Goal: Task Accomplishment & Management: Manage account settings

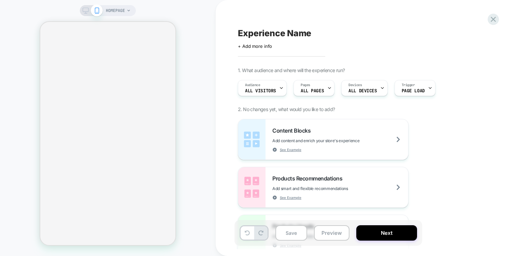
click at [488, 24] on div "Experience Name Click to edit experience details + Add more info 1. What audien…" at bounding box center [362, 128] width 256 height 242
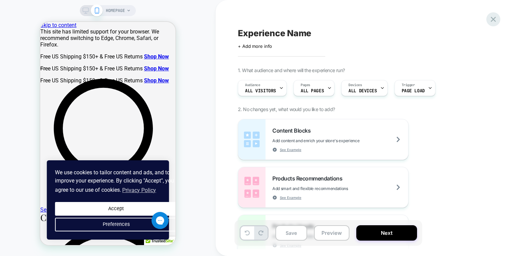
click at [494, 22] on icon at bounding box center [493, 19] width 9 height 9
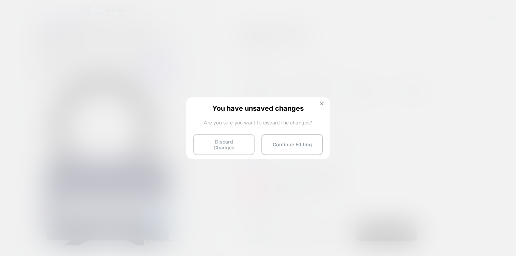
click at [213, 147] on button "Discard Changes" at bounding box center [223, 144] width 61 height 21
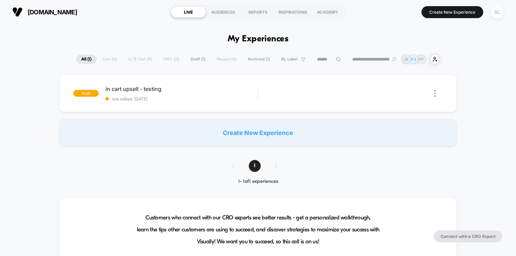
click at [497, 16] on div "SC" at bounding box center [496, 11] width 13 height 13
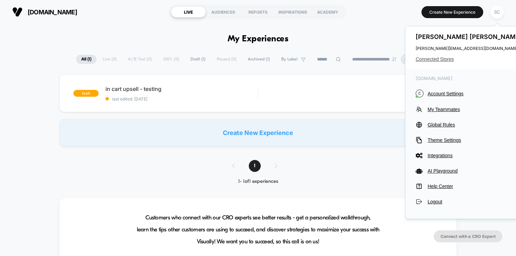
click at [435, 59] on span "Connected Stores" at bounding box center [470, 58] width 108 height 5
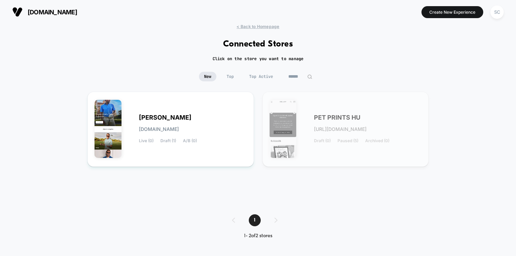
click at [293, 76] on input "******" at bounding box center [300, 77] width 34 height 10
click at [293, 76] on input "******" at bounding box center [300, 77] width 68 height 10
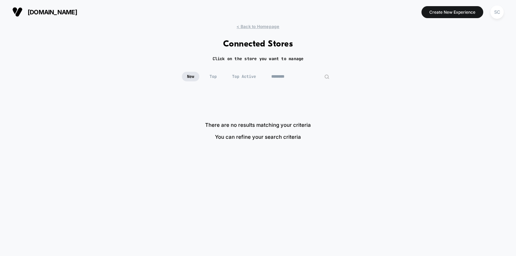
type input "********"
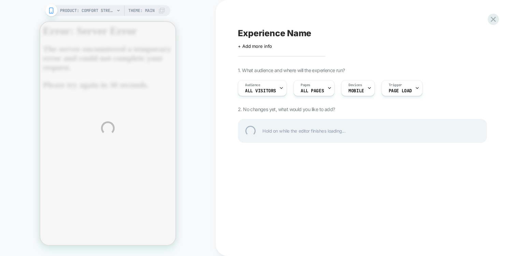
click at [110, 9] on div "PRODUCT: Comfort Stretch Non-Iron Check Dress Shirt With Contrast Trim - Blue/p…" at bounding box center [258, 128] width 516 height 256
click at [104, 15] on div "PRODUCT: Comfort Stretch Non-Iron Check Dress Shirt With Contrast Trim - Blue/p…" at bounding box center [258, 128] width 516 height 256
click at [108, 7] on div "PRODUCT: Comfort Stretch Non-Iron Check Dress Shirt With Contrast Trim - Blue/p…" at bounding box center [258, 128] width 516 height 256
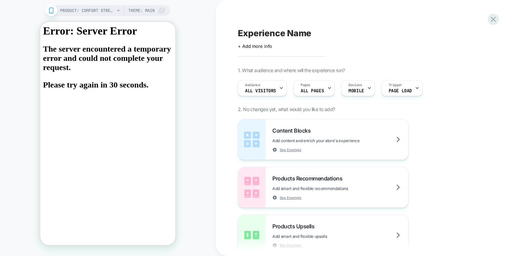
click at [116, 10] on icon at bounding box center [118, 11] width 4 height 4
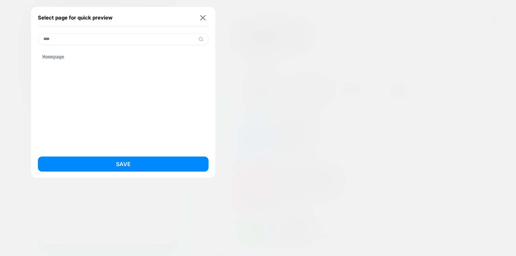
type input "****"
click at [67, 60] on div "Homepage" at bounding box center [123, 56] width 171 height 13
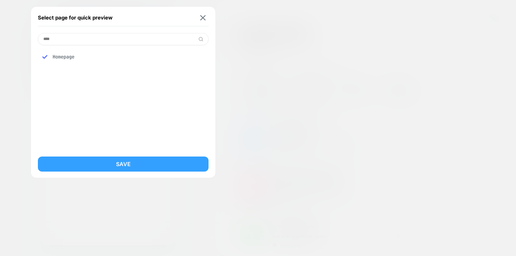
click at [79, 162] on button "Save" at bounding box center [123, 163] width 171 height 15
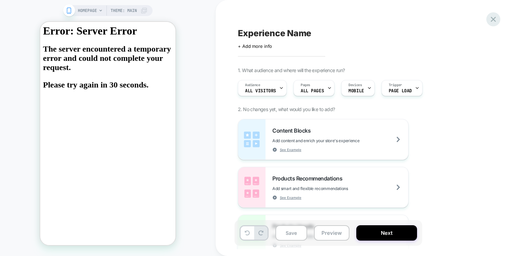
click at [492, 17] on icon at bounding box center [493, 19] width 5 height 5
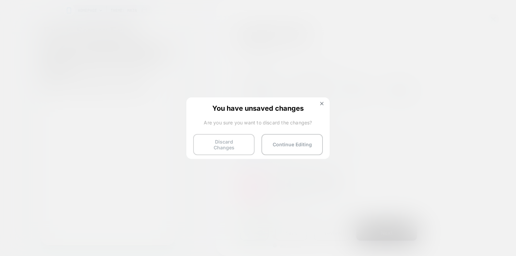
click at [208, 146] on button "Discard Changes" at bounding box center [223, 144] width 61 height 21
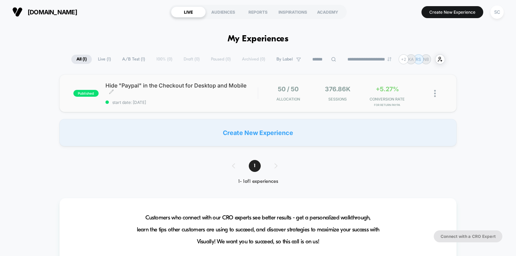
click at [158, 89] on span "Hide "Paypal" in the Checkout for Desktop and Mobile Click to edit experience d…" at bounding box center [181, 89] width 152 height 14
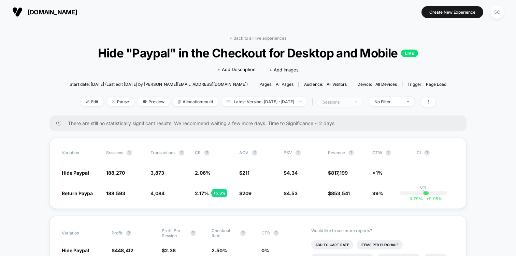
click at [345, 101] on div "sessions" at bounding box center [335, 101] width 27 height 5
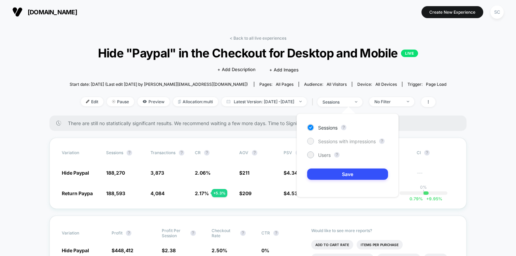
click at [331, 142] on span "Sessions with impressions" at bounding box center [347, 141] width 58 height 6
click at [322, 177] on button "Save" at bounding box center [347, 173] width 81 height 11
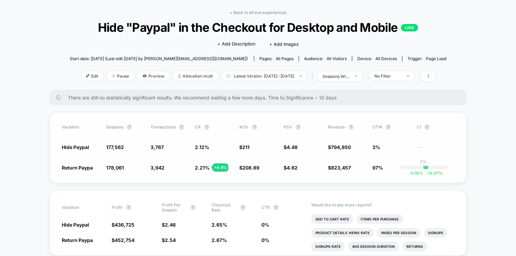
scroll to position [33, 0]
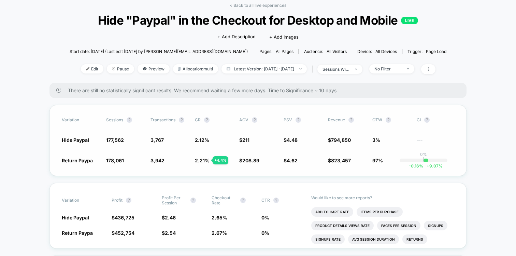
drag, startPoint x: 81, startPoint y: 69, endPoint x: 69, endPoint y: 104, distance: 37.4
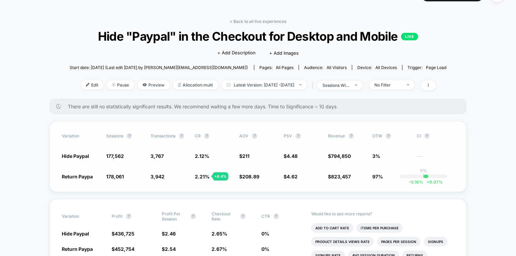
scroll to position [0, 0]
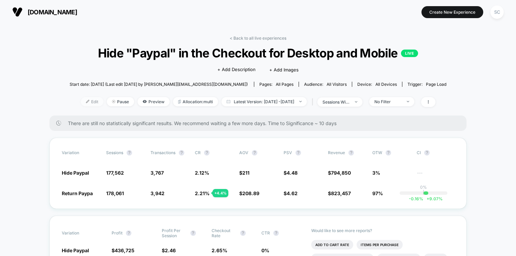
click at [83, 101] on span "Edit" at bounding box center [92, 101] width 23 height 9
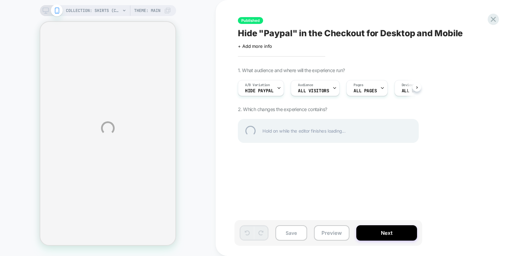
click at [260, 85] on div "COLLECTION: Shirts (Category) COLLECTION: Shirts (Category) Theme: MAIN Publish…" at bounding box center [258, 128] width 516 height 256
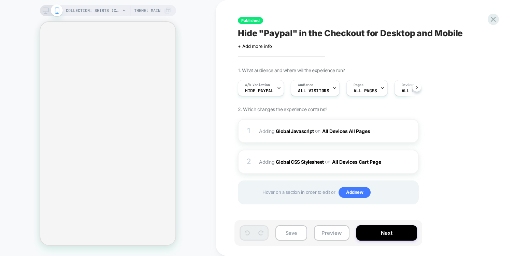
click at [277, 88] on icon at bounding box center [279, 88] width 4 height 4
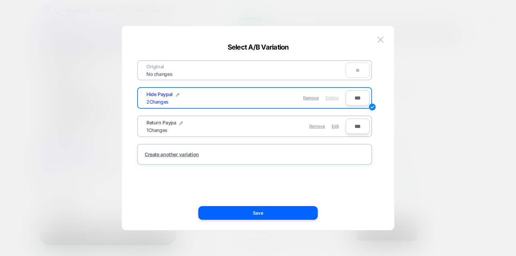
click at [191, 126] on div "Return Paypa 1 Changes" at bounding box center [196, 125] width 100 height 13
click at [286, 122] on div "Remove Edit" at bounding box center [294, 125] width 96 height 13
click at [337, 128] on span "Edit" at bounding box center [335, 125] width 7 height 5
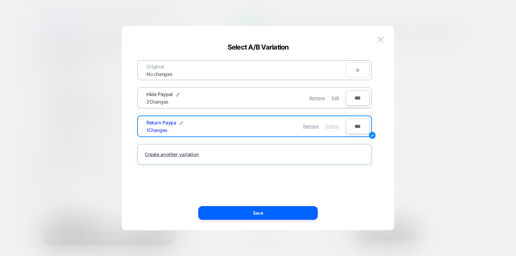
click at [324, 45] on div "Select A/B Variation" at bounding box center [258, 47] width 272 height 8
click at [264, 75] on div "Original No changes **" at bounding box center [254, 70] width 235 height 20
click at [380, 42] on img at bounding box center [380, 40] width 6 height 6
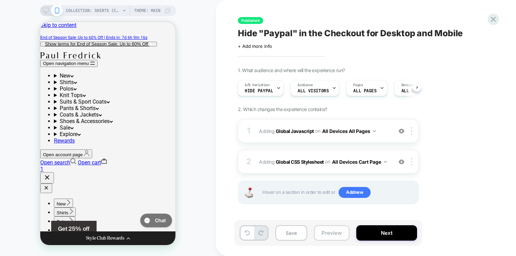
click at [329, 233] on button "Preview" at bounding box center [331, 232] width 35 height 15
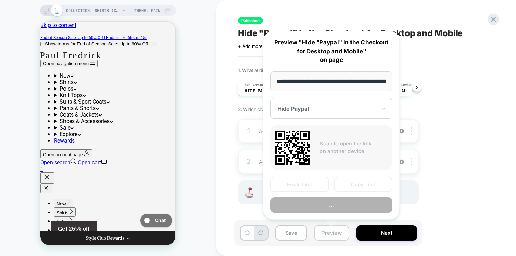
scroll to position [0, 80]
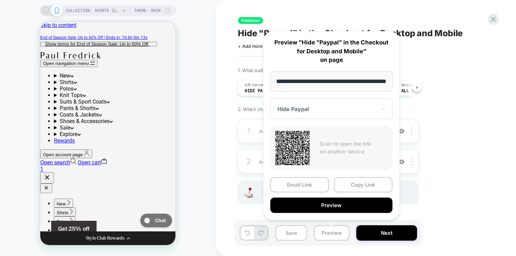
click at [316, 110] on div at bounding box center [327, 108] width 100 height 7
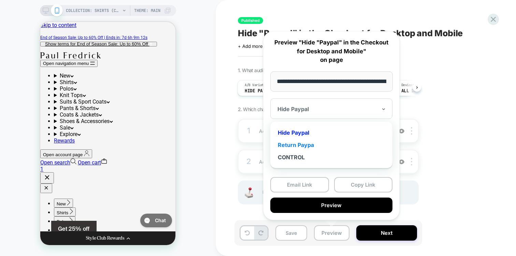
click at [303, 144] on div "Return Paypa" at bounding box center [331, 145] width 115 height 12
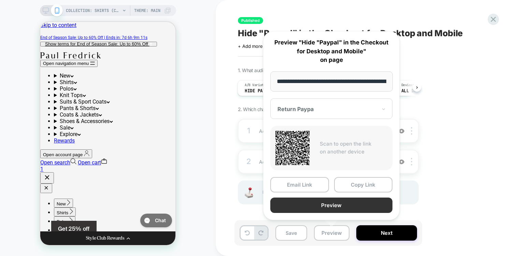
click at [309, 203] on button "Preview" at bounding box center [331, 204] width 122 height 15
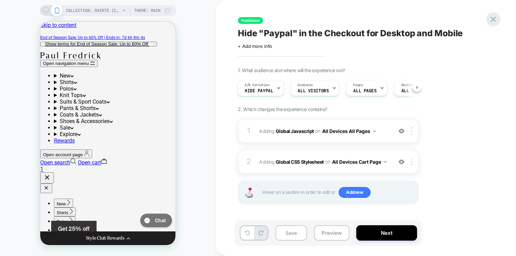
click at [492, 20] on icon at bounding box center [493, 19] width 9 height 9
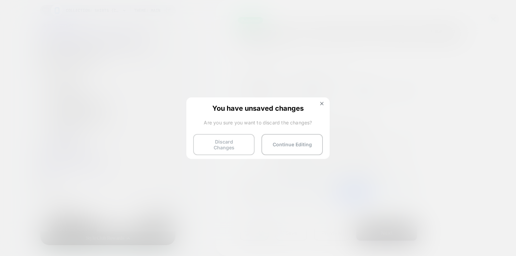
click at [220, 145] on button "Discard Changes" at bounding box center [223, 144] width 61 height 21
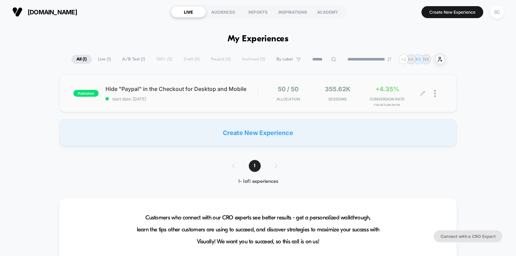
click at [261, 94] on div "50 / 50 Allocation 355.62k Sessions +4.35% CONVERSION RATE for Return Paypa" at bounding box center [350, 93] width 184 height 16
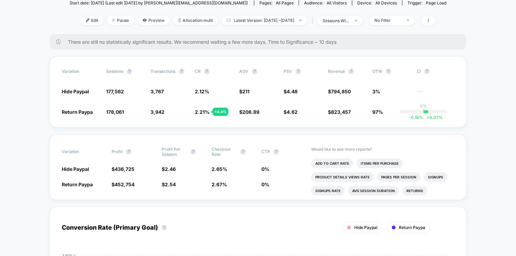
scroll to position [76, 0]
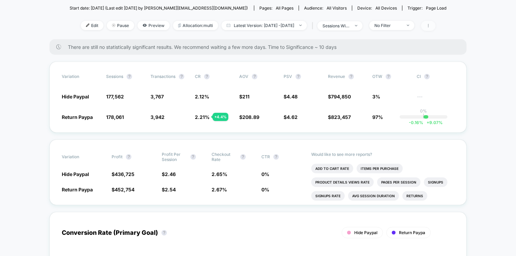
click at [435, 27] on span at bounding box center [428, 26] width 14 height 10
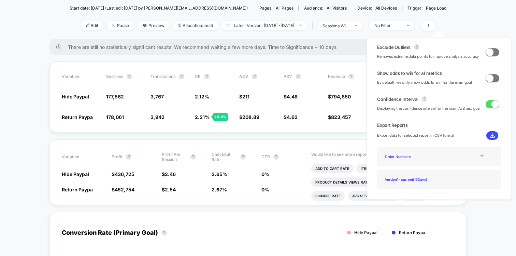
click at [487, 76] on span at bounding box center [490, 78] width 8 height 8
click at [489, 55] on span at bounding box center [490, 52] width 8 height 8
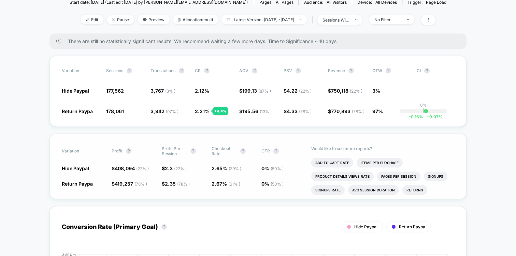
scroll to position [80, 0]
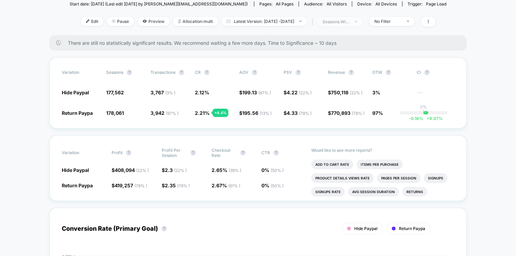
click at [357, 25] on span "sessions with impression" at bounding box center [339, 21] width 45 height 9
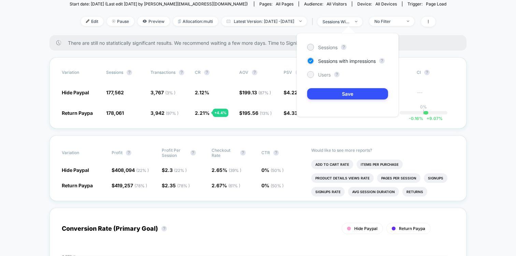
click at [330, 76] on span "Users" at bounding box center [324, 75] width 13 height 6
click at [321, 96] on button "Save" at bounding box center [347, 93] width 81 height 11
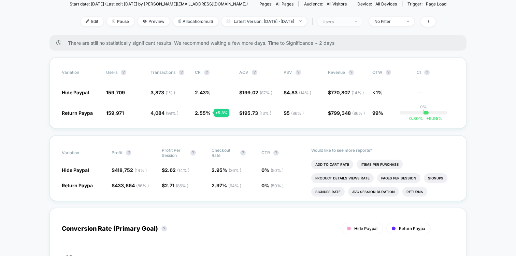
click at [361, 25] on span "users" at bounding box center [339, 21] width 45 height 9
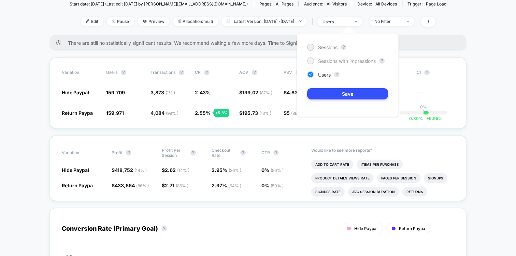
click at [323, 61] on span "Sessions with impressions" at bounding box center [347, 61] width 58 height 6
click at [316, 88] on button "Save" at bounding box center [347, 93] width 81 height 11
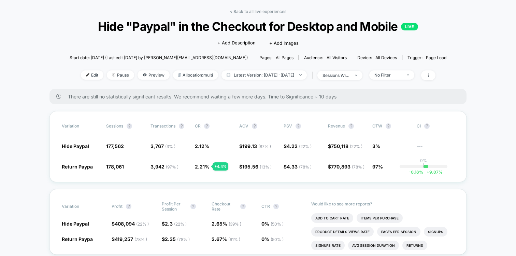
scroll to position [25, 0]
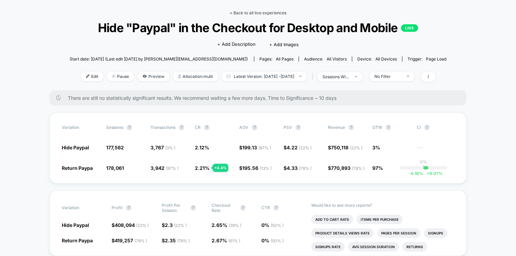
click at [283, 13] on link "< Back to all live experiences" at bounding box center [258, 12] width 57 height 5
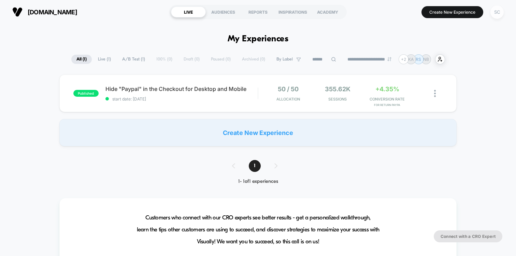
click at [493, 14] on div "SC" at bounding box center [496, 11] width 13 height 13
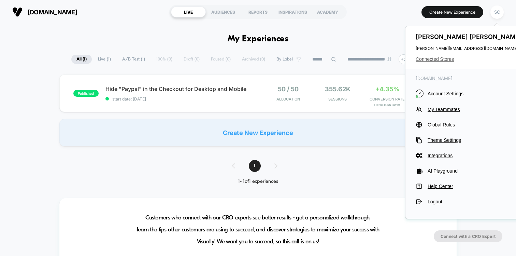
click at [427, 58] on span "Connected Stores" at bounding box center [470, 58] width 108 height 5
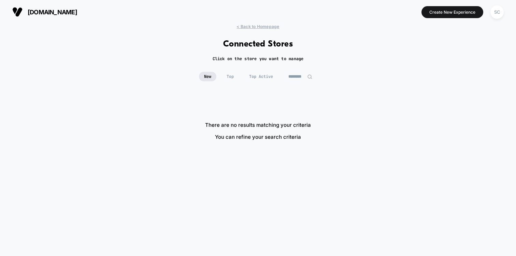
click at [296, 71] on div "< Back to Homepage Connected Stores Click on the store you want to manage New T…" at bounding box center [258, 136] width 516 height 225
click at [295, 76] on input "********" at bounding box center [300, 77] width 34 height 10
click at [295, 76] on input "********" at bounding box center [300, 77] width 68 height 10
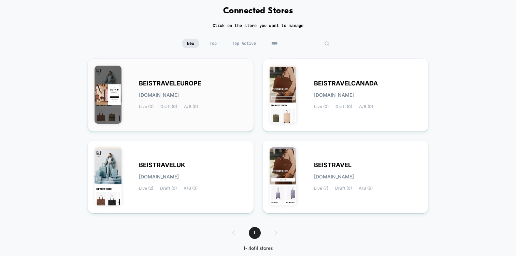
scroll to position [36, 0]
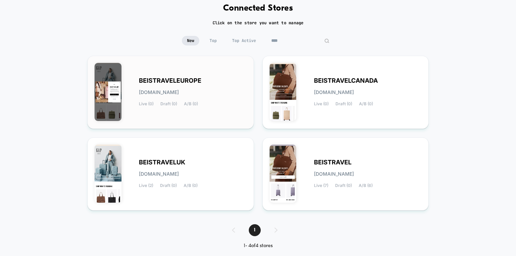
type input "****"
click at [211, 98] on div "BEISTRAVELEUROPE [DOMAIN_NAME] Live (0) Draft (0) A/B (0)" at bounding box center [193, 92] width 108 height 28
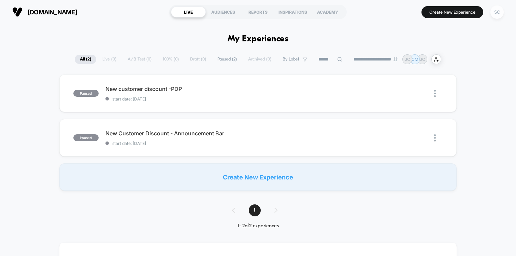
click at [496, 15] on div "SC" at bounding box center [496, 11] width 13 height 13
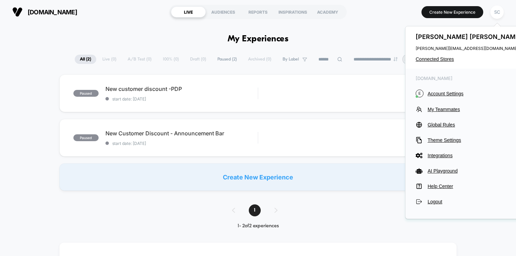
click at [435, 63] on div "[PERSON_NAME] [PERSON_NAME][EMAIL_ADDRESS][DOMAIN_NAME] Connected Stores" at bounding box center [469, 47] width 128 height 42
click at [437, 59] on span "Connected Stores" at bounding box center [470, 58] width 108 height 5
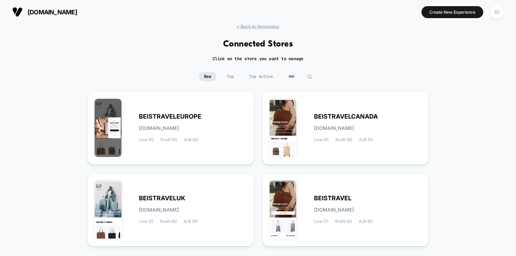
click at [292, 73] on input "****" at bounding box center [300, 77] width 34 height 10
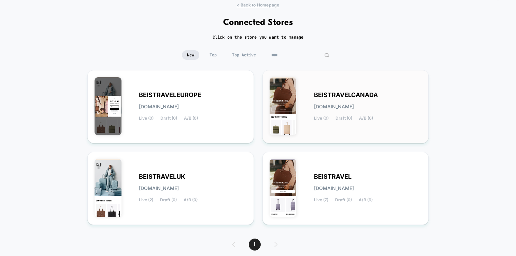
scroll to position [46, 0]
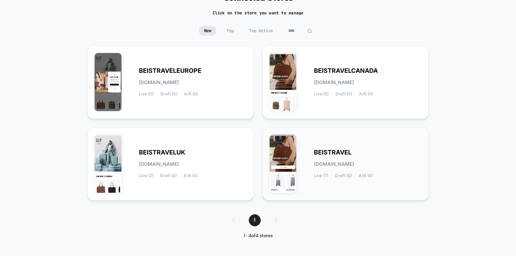
click at [306, 159] on div "BEISTRAVEL [DOMAIN_NAME] Live (7) Draft (0) A/B (6)" at bounding box center [346, 163] width 152 height 59
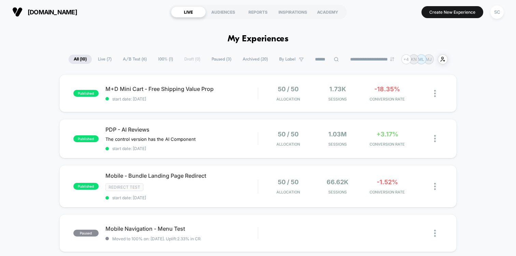
click at [334, 58] on icon at bounding box center [336, 59] width 5 height 5
paste input "**********"
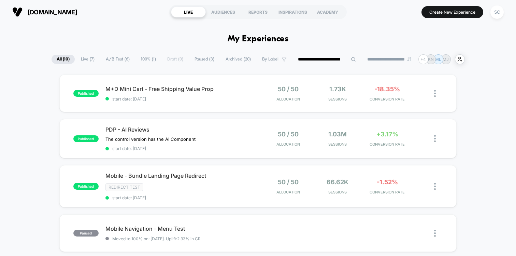
type input "**********"
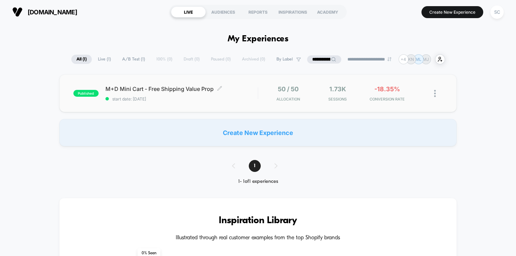
click at [207, 94] on div "M+D Mini Cart - Free Shipping Value Prop Click to edit experience details Click…" at bounding box center [181, 93] width 152 height 16
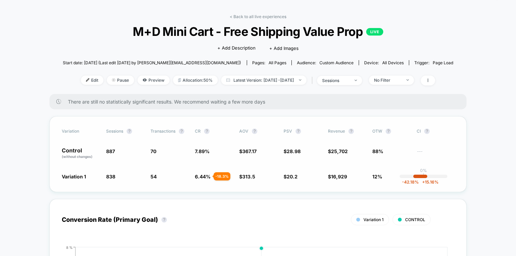
scroll to position [30, 0]
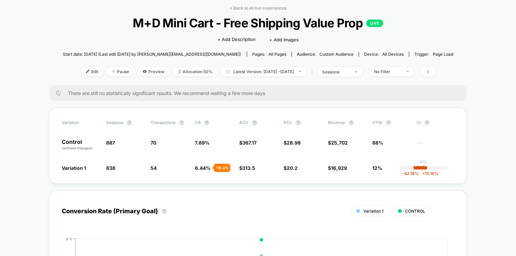
click at [200, 57] on span "Start date: [DATE] (Last edit [DATE] by [PERSON_NAME][EMAIL_ADDRESS][DOMAIN_NAM…" at bounding box center [152, 54] width 178 height 12
click at [81, 70] on span "Edit" at bounding box center [92, 71] width 23 height 9
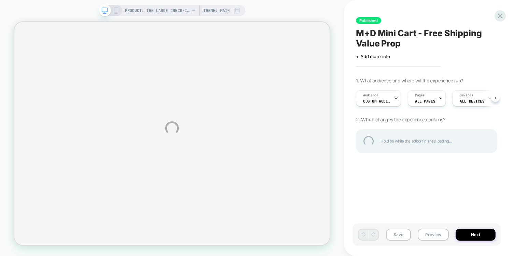
click at [386, 102] on div "PRODUCT: The Large Check-In Roller in Glossy Lavender PRODUCT: The Large Check-…" at bounding box center [258, 128] width 516 height 256
click at [495, 97] on div "PRODUCT: The Large Check-In Roller in Glossy Lavender PRODUCT: The Large Check-…" at bounding box center [258, 128] width 516 height 256
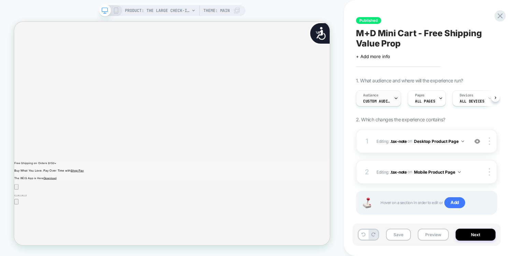
click at [381, 97] on div "Audience Custom Audience" at bounding box center [376, 97] width 41 height 15
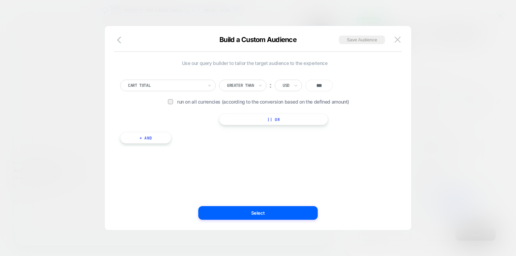
scroll to position [0, 426]
click at [397, 42] on img at bounding box center [397, 40] width 6 height 6
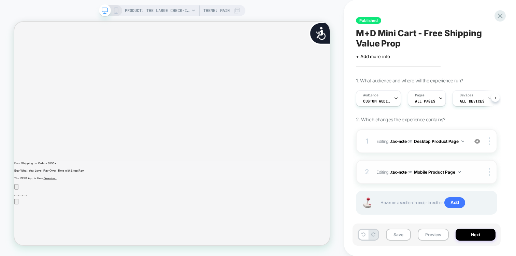
scroll to position [10, 0]
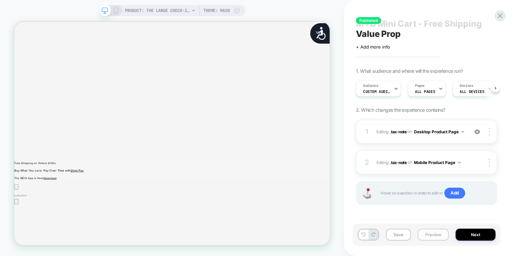
click at [427, 235] on button "Preview" at bounding box center [433, 234] width 31 height 12
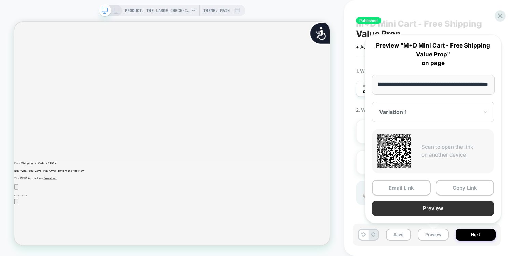
scroll to position [0, 0]
click at [422, 212] on button "Preview" at bounding box center [433, 207] width 122 height 15
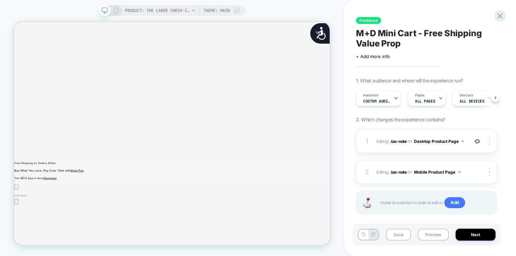
click at [421, 145] on button "Desktop Product Page" at bounding box center [439, 141] width 50 height 9
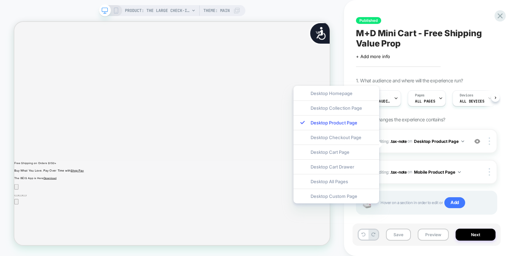
click at [496, 115] on div "1. What audience and where will the experience run? Audience Custom Audience Pa…" at bounding box center [426, 154] width 141 height 154
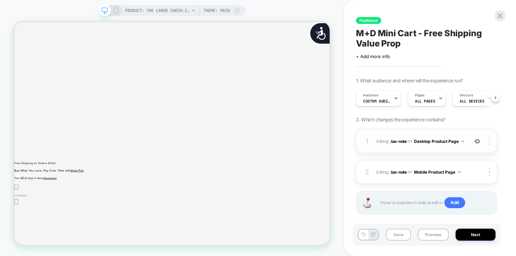
scroll to position [0, 852]
click at [422, 137] on span "Editing : .tax-note .tax-note on Desktop Product Page" at bounding box center [420, 141] width 88 height 9
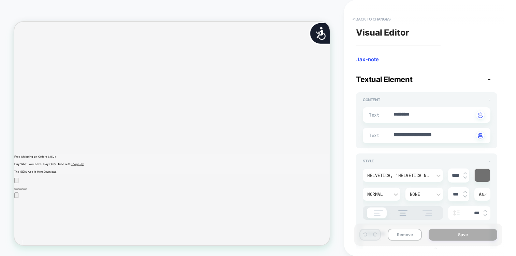
scroll to position [12, 0]
click at [358, 20] on button "< Back to changes" at bounding box center [371, 19] width 45 height 11
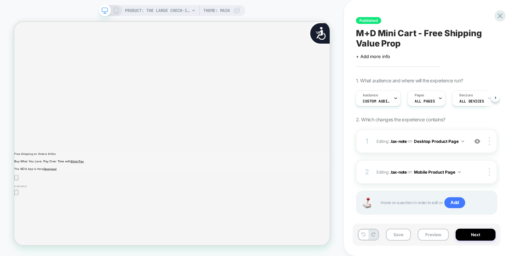
scroll to position [0, 426]
click at [441, 242] on div "Save Preview Next" at bounding box center [426, 234] width 148 height 22
click at [438, 235] on button "Preview" at bounding box center [433, 234] width 31 height 12
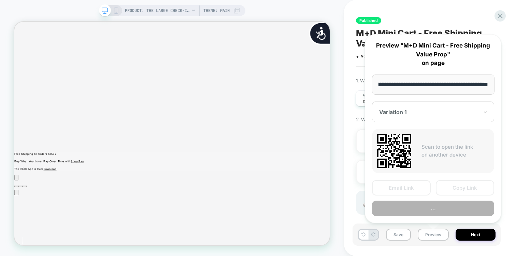
scroll to position [0, 852]
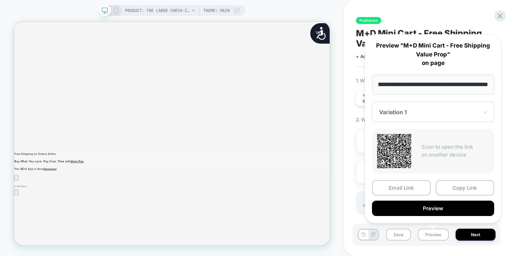
click at [436, 115] on div at bounding box center [429, 111] width 100 height 7
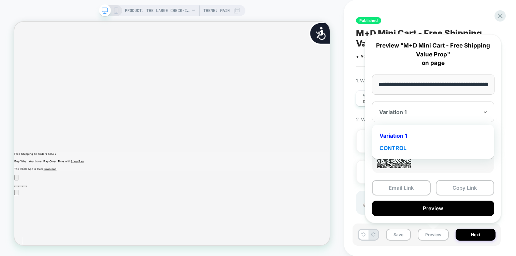
click at [418, 145] on div "CONTROL" at bounding box center [432, 148] width 115 height 12
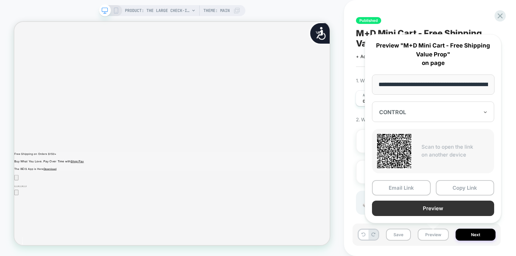
click at [412, 205] on button "Preview" at bounding box center [433, 207] width 122 height 15
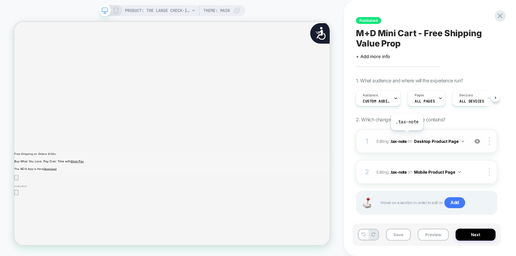
scroll to position [0, 426]
click at [448, 139] on span "Editing : .tax-note .tax-note on Desktop Product Page" at bounding box center [420, 141] width 88 height 9
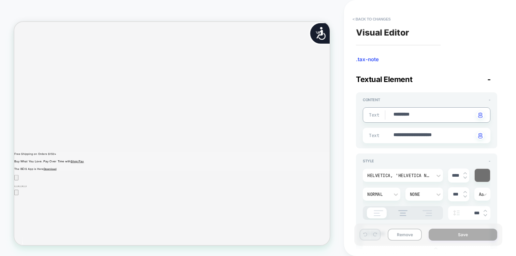
scroll to position [0, 852]
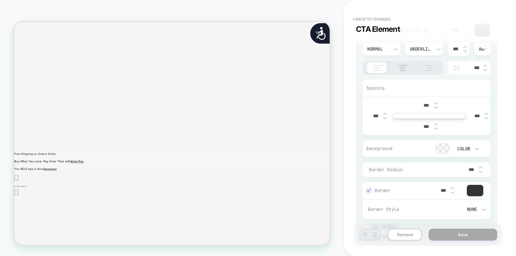
scroll to position [409, 0]
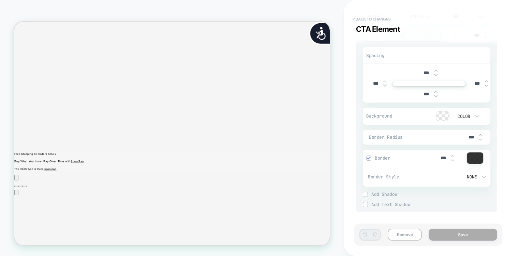
click at [376, 18] on button "< Back to changes" at bounding box center [371, 19] width 45 height 11
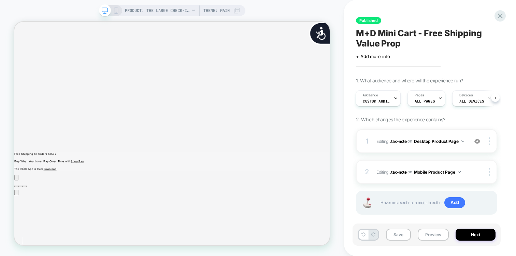
scroll to position [0, 852]
click at [435, 137] on span "Editing : .tax-note .tax-note on Desktop Product Page" at bounding box center [420, 141] width 88 height 9
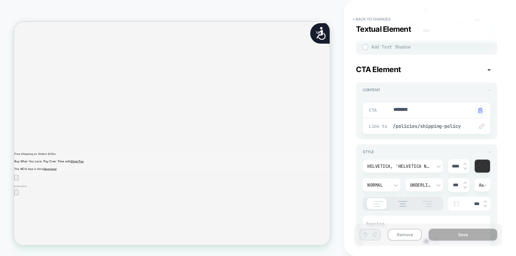
scroll to position [248, 0]
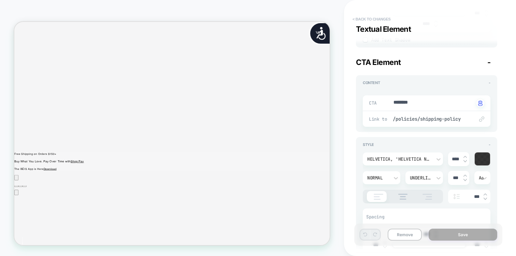
click at [377, 14] on button "< Back to changes" at bounding box center [371, 19] width 45 height 11
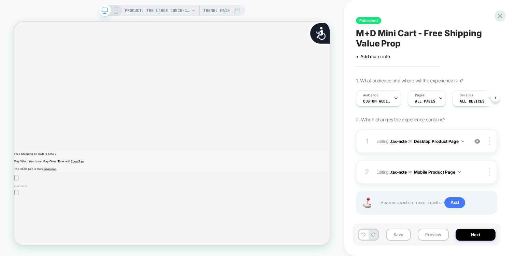
scroll to position [0, 0]
click at [382, 97] on div "Audience Custom Audience" at bounding box center [376, 97] width 41 height 15
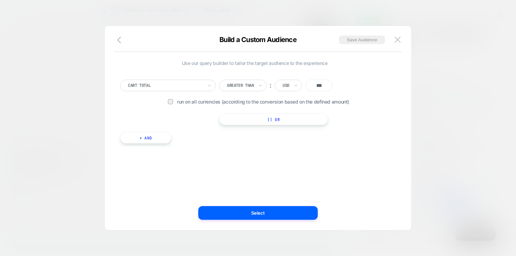
click at [434, 58] on div at bounding box center [258, 128] width 516 height 256
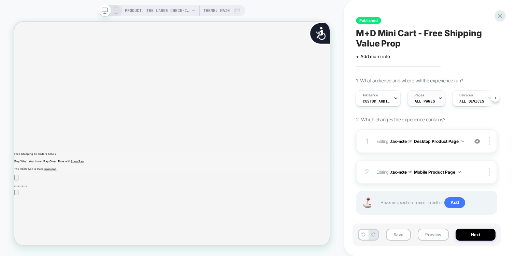
scroll to position [0, 426]
click at [420, 103] on span "ALL PAGES" at bounding box center [424, 101] width 20 height 5
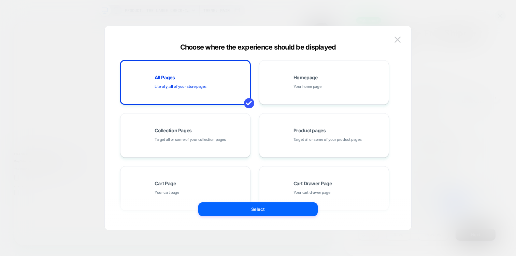
click at [455, 46] on div at bounding box center [258, 128] width 516 height 256
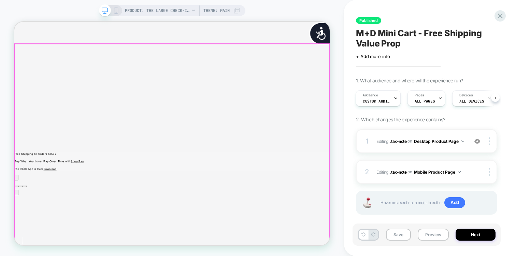
scroll to position [0, 852]
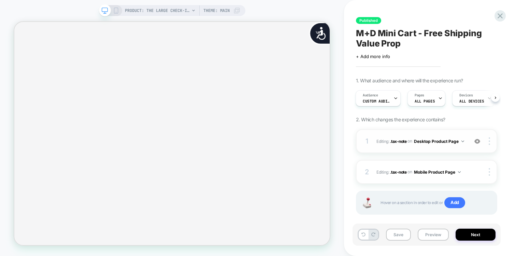
click at [477, 141] on img at bounding box center [477, 141] width 6 height 6
click at [400, 138] on span ".tax-note" at bounding box center [398, 140] width 17 height 5
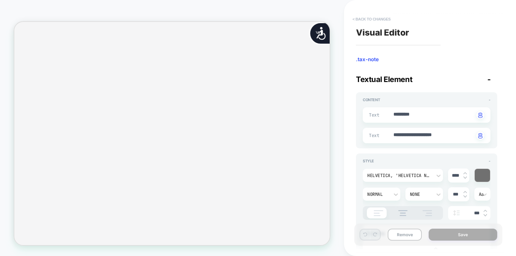
click at [375, 19] on button "< Back to changes" at bounding box center [371, 19] width 45 height 11
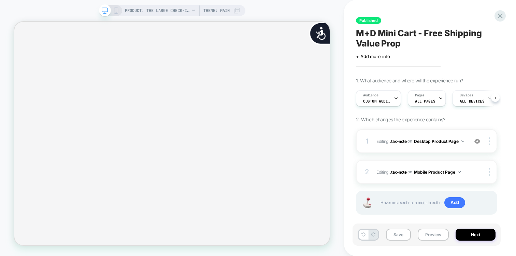
scroll to position [0, 0]
click at [476, 142] on img at bounding box center [477, 141] width 6 height 6
click at [442, 141] on span "Editing : .tax-note .tax-note on Desktop Product Page" at bounding box center [420, 141] width 88 height 9
click at [433, 137] on span "Editing : .tax-note .tax-note on Desktop Product Page" at bounding box center [420, 141] width 88 height 9
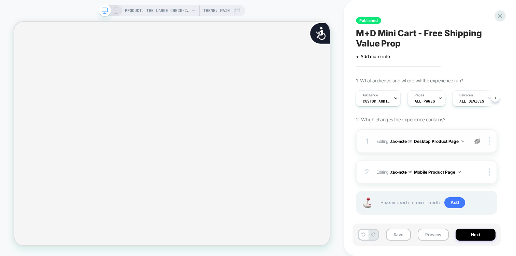
click at [448, 145] on span "Editing : .tax-note .tax-note on Desktop Product Page" at bounding box center [420, 141] width 88 height 9
click at [475, 141] on img at bounding box center [477, 141] width 6 height 6
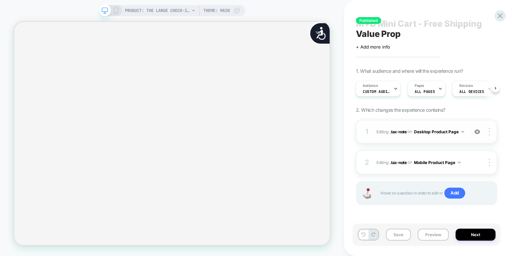
click at [444, 136] on span "Editing : .tax-note .tax-note on Desktop Product Page" at bounding box center [420, 131] width 88 height 9
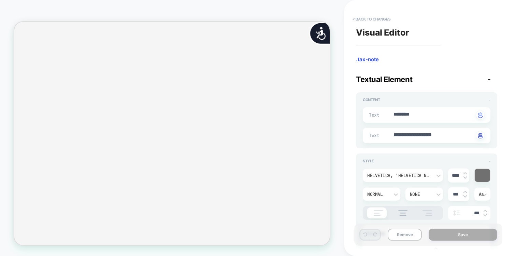
scroll to position [0, 0]
click at [372, 15] on button "< Back to changes" at bounding box center [371, 19] width 45 height 11
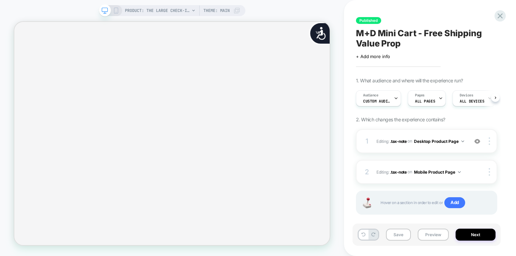
scroll to position [0, 0]
click at [380, 56] on span "+ Add more info" at bounding box center [373, 56] width 34 height 5
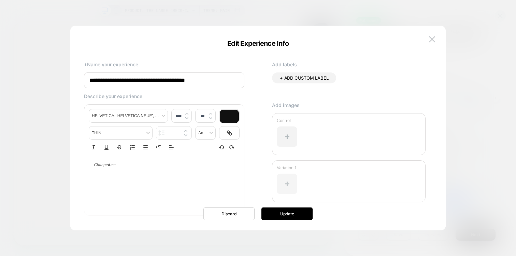
click at [285, 181] on div at bounding box center [287, 183] width 20 height 20
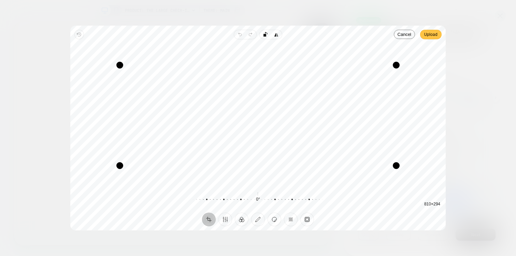
click at [434, 34] on span "Upload" at bounding box center [430, 34] width 13 height 8
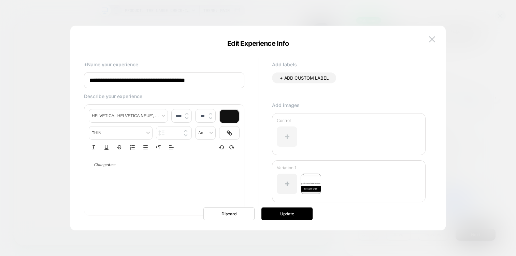
click at [290, 132] on div at bounding box center [287, 136] width 20 height 20
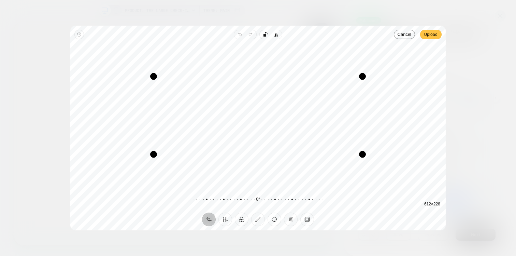
click at [426, 37] on span "Upload" at bounding box center [430, 34] width 13 height 8
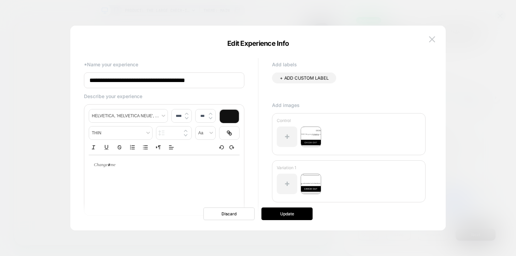
scroll to position [0, 426]
click at [276, 210] on button "Update" at bounding box center [286, 213] width 51 height 13
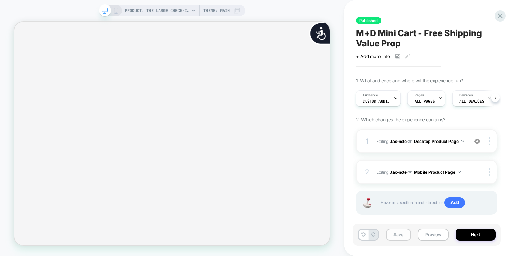
click at [402, 236] on button "Save" at bounding box center [398, 234] width 25 height 12
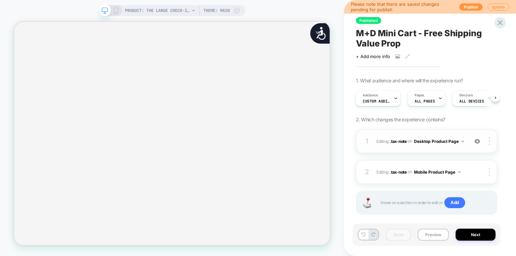
scroll to position [0, 852]
click at [428, 145] on button "Desktop Product Page" at bounding box center [439, 141] width 50 height 9
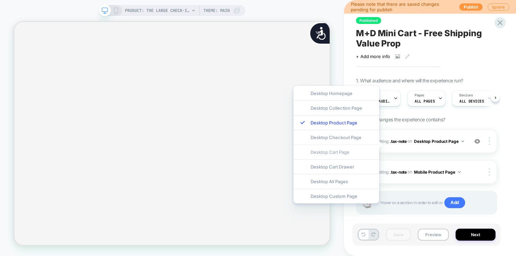
scroll to position [0, 0]
click at [321, 181] on div "Desktop All Pages" at bounding box center [336, 181] width 86 height 15
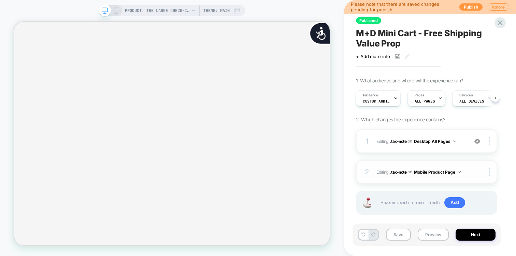
click at [441, 173] on button "Mobile Product Page" at bounding box center [437, 172] width 47 height 9
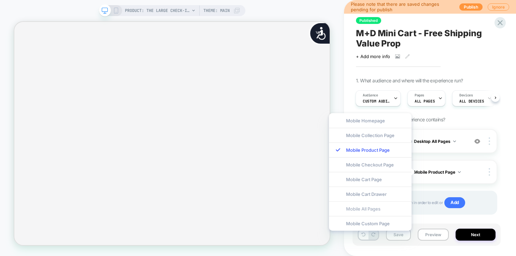
scroll to position [0, 426]
click at [368, 209] on div "Mobile All Pages" at bounding box center [370, 208] width 83 height 15
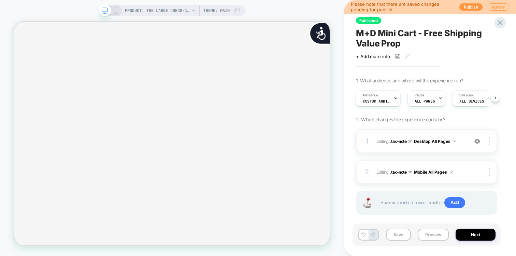
click at [422, 148] on div "1 Editing : .tax-note .tax-note on Desktop All Pages Add Before Add After Delete" at bounding box center [426, 141] width 141 height 24
type textarea "*"
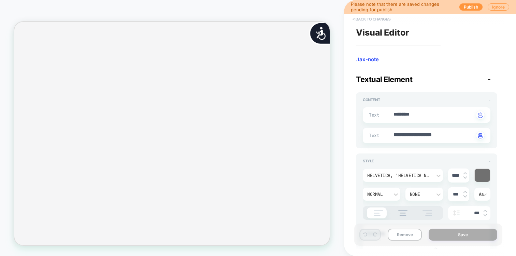
click at [373, 24] on button "< Back to changes" at bounding box center [371, 19] width 45 height 11
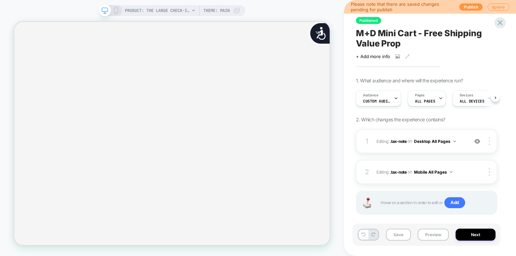
scroll to position [0, 0]
click at [441, 143] on button "Desktop All Pages" at bounding box center [435, 141] width 42 height 9
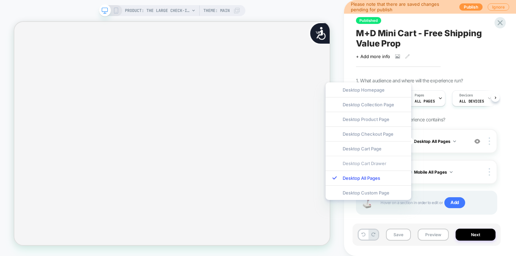
click at [368, 162] on div "Desktop Cart Drawer" at bounding box center [368, 163] width 86 height 15
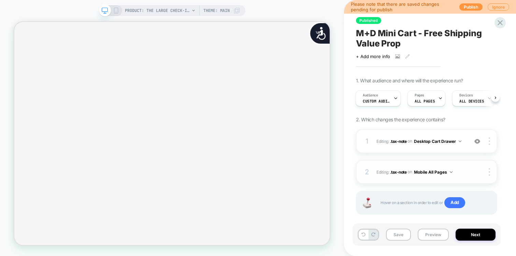
scroll to position [0, 852]
click at [418, 173] on button "Mobile All Pages" at bounding box center [433, 172] width 39 height 9
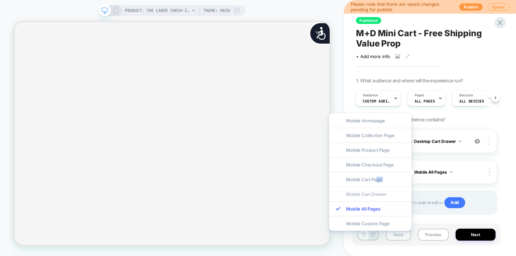
drag, startPoint x: 377, startPoint y: 178, endPoint x: 373, endPoint y: 191, distance: 13.1
click at [373, 191] on div "Mobile Homepage Mobile Collection Page Mobile Product Page Mobile Checkout Page…" at bounding box center [370, 171] width 83 height 117
click at [373, 191] on div "Mobile Cart Drawer" at bounding box center [370, 193] width 83 height 15
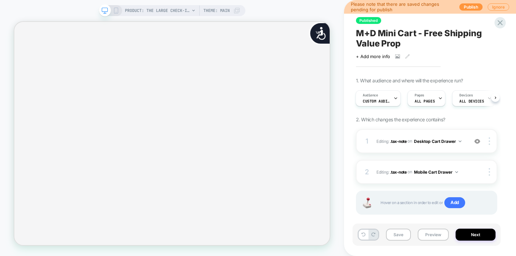
click at [479, 57] on div "+ Add more info" at bounding box center [424, 56] width 136 height 5
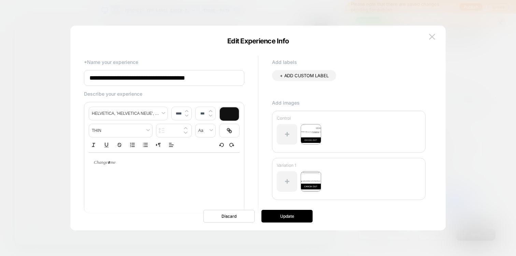
click at [467, 50] on div at bounding box center [258, 128] width 516 height 256
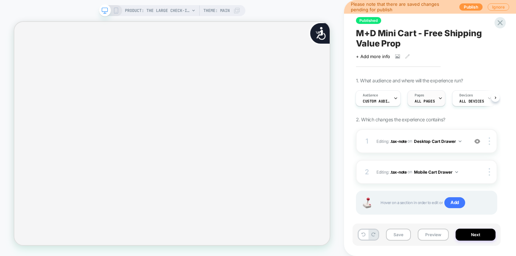
scroll to position [0, 0]
click at [426, 95] on div "Pages ALL PAGES" at bounding box center [425, 97] width 34 height 15
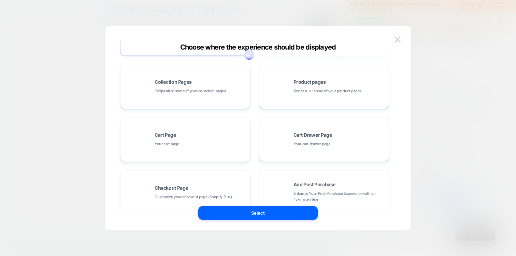
scroll to position [59, 0]
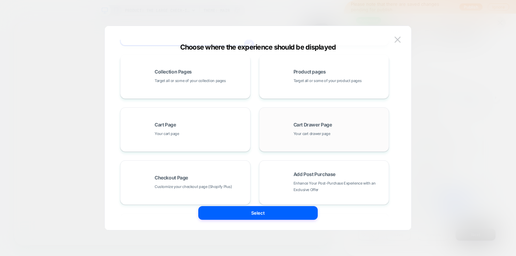
click at [306, 124] on span "Cart Drawer Page" at bounding box center [312, 124] width 39 height 5
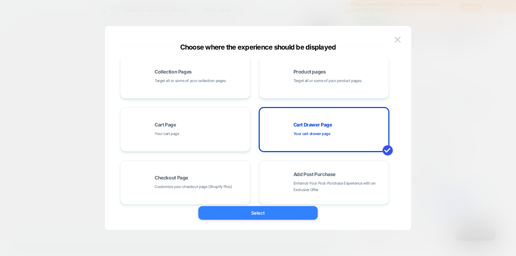
click at [257, 209] on button "Select" at bounding box center [257, 213] width 119 height 14
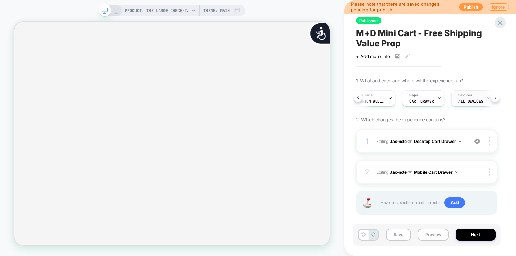
scroll to position [0, 426]
click at [426, 99] on span "CART DRAWER" at bounding box center [427, 101] width 25 height 5
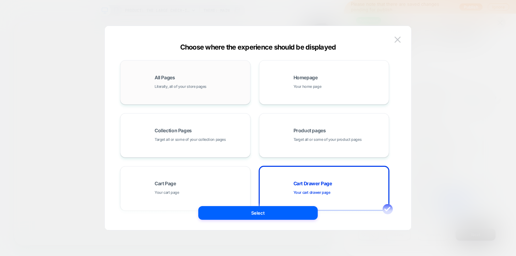
click at [196, 80] on div "All Pages Literally, all of your store pages" at bounding box center [201, 82] width 92 height 15
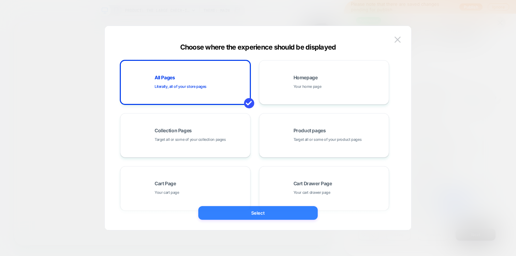
click at [241, 212] on button "Select" at bounding box center [257, 213] width 119 height 14
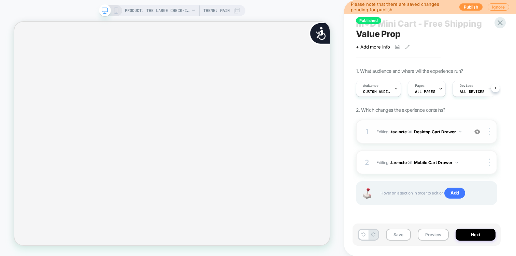
scroll to position [0, 0]
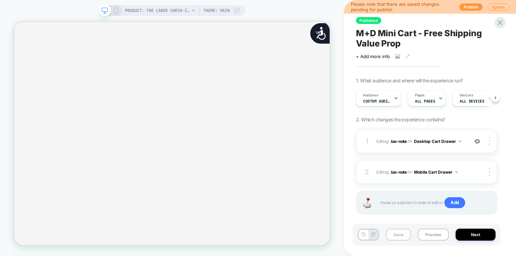
click at [396, 233] on button "Save" at bounding box center [398, 234] width 25 height 12
click at [433, 142] on button "Desktop Cart Drawer" at bounding box center [437, 141] width 47 height 9
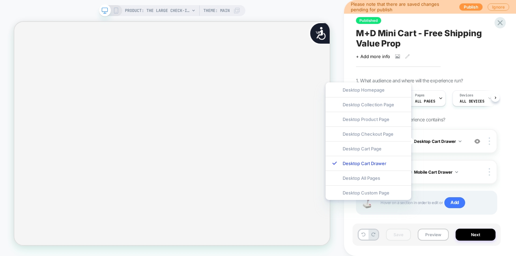
click at [505, 141] on div "Published M+D Mini Cart - Free Shipping Value Prop Click to view images Click t…" at bounding box center [430, 128] width 172 height 256
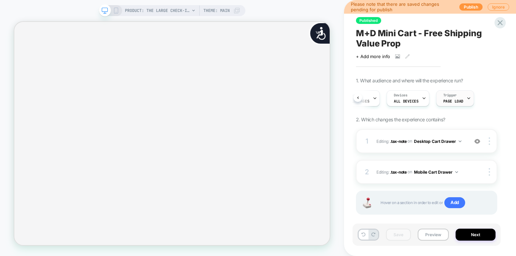
scroll to position [0, 426]
click at [444, 99] on span "Page Load" at bounding box center [453, 101] width 20 height 5
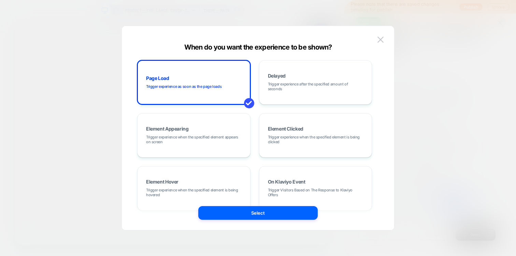
click at [440, 45] on div at bounding box center [258, 128] width 516 height 256
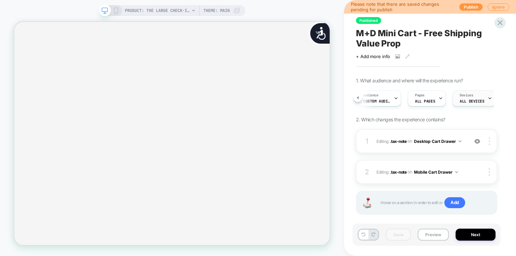
scroll to position [0, 66]
click at [436, 100] on div "Trigger Page Load" at bounding box center [453, 97] width 34 height 15
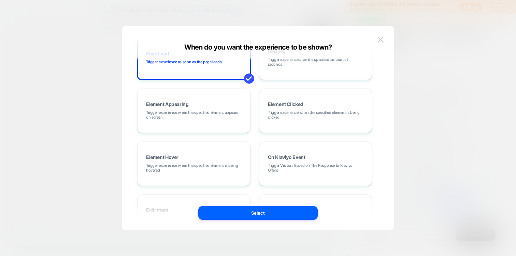
scroll to position [0, 0]
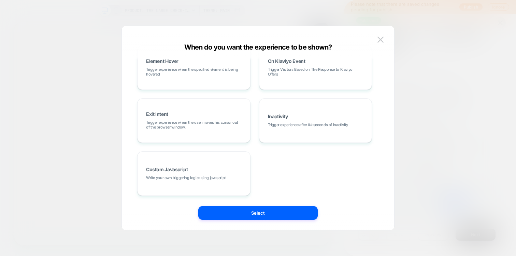
click at [431, 94] on div at bounding box center [258, 128] width 516 height 256
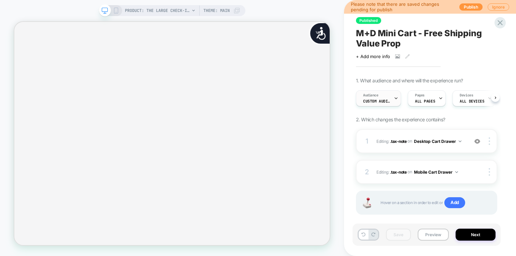
click at [377, 102] on span "Custom Audience" at bounding box center [376, 101] width 27 height 5
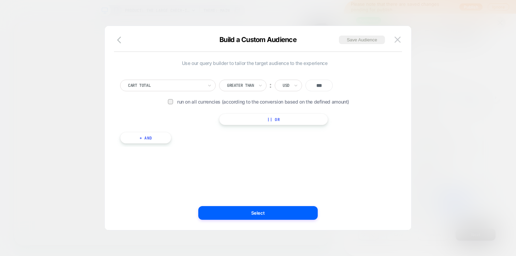
click at [457, 93] on div at bounding box center [258, 128] width 516 height 256
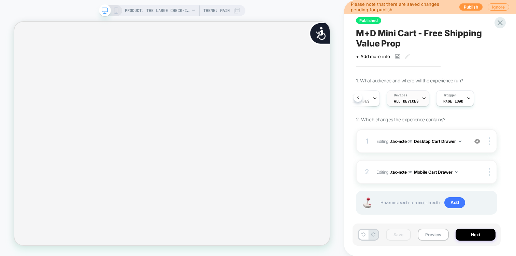
click at [398, 93] on span "Devices" at bounding box center [400, 95] width 13 height 5
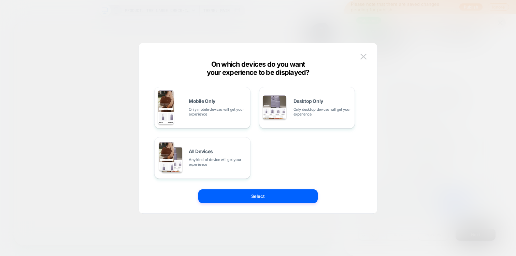
click at [442, 73] on div at bounding box center [258, 128] width 516 height 256
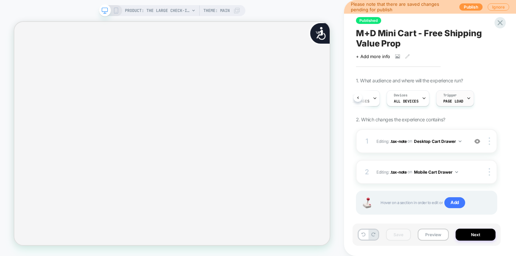
click at [448, 97] on span "Trigger" at bounding box center [449, 95] width 13 height 5
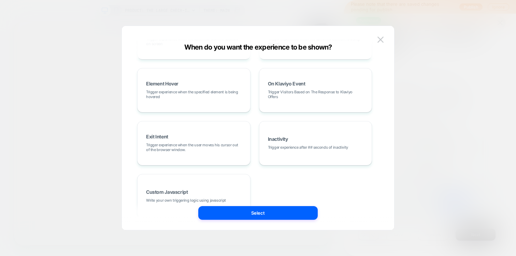
click at [439, 85] on div at bounding box center [258, 128] width 516 height 256
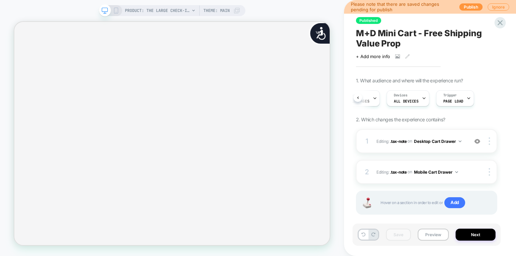
scroll to position [0, 426]
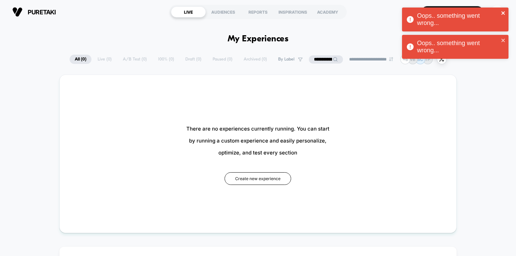
click at [503, 12] on icon "close" at bounding box center [503, 12] width 5 height 5
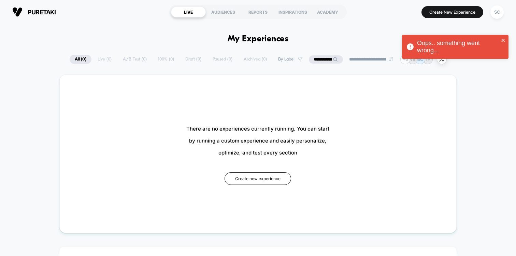
click at [495, 13] on div "Oops.. something went wrong... Oops.. something went wrong..." at bounding box center [455, 34] width 109 height 57
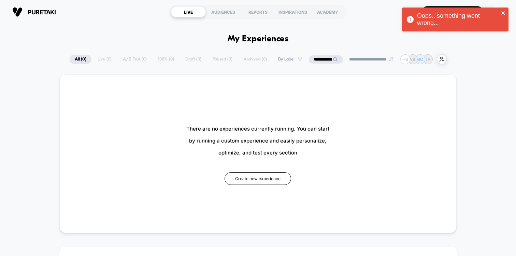
click at [504, 14] on icon "close" at bounding box center [502, 12] width 3 height 3
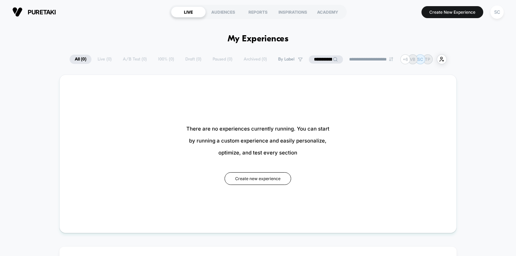
click at [498, 16] on div "Oops.. something went wrong..." at bounding box center [455, 21] width 109 height 30
click at [497, 14] on div "SC" at bounding box center [496, 11] width 13 height 13
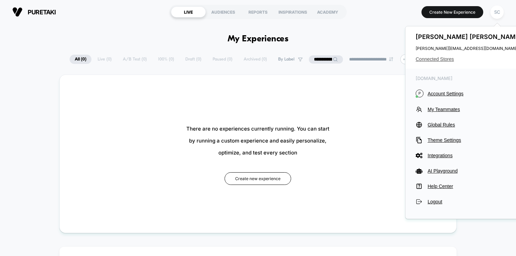
click at [440, 59] on span "Connected Stores" at bounding box center [470, 58] width 108 height 5
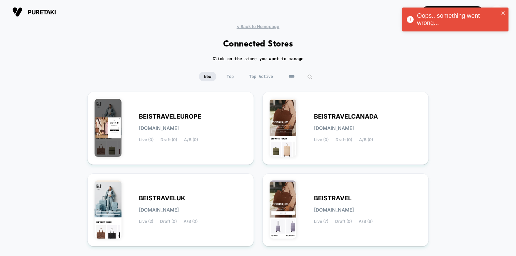
click at [285, 76] on input "****" at bounding box center [300, 77] width 34 height 10
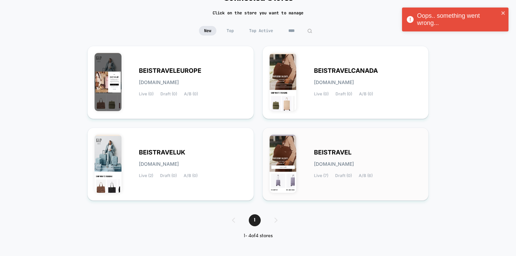
click at [349, 150] on span "BEISTRAVEL" at bounding box center [333, 152] width 38 height 5
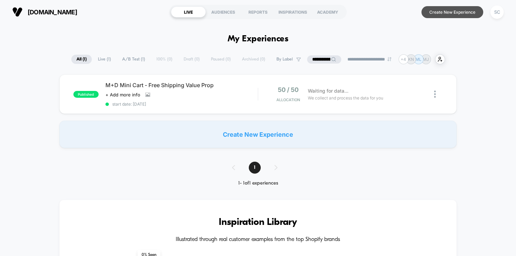
click at [447, 16] on button "Create New Experience" at bounding box center [452, 12] width 62 height 12
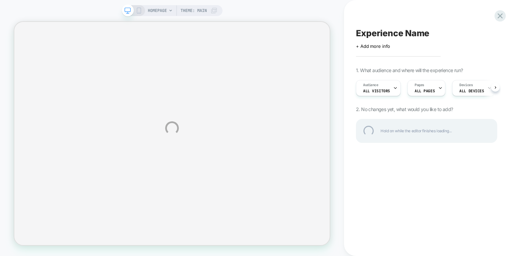
click at [138, 10] on div "HOMEPAGE Theme: MAIN Experience Name Click to edit experience details + Add mor…" at bounding box center [258, 128] width 516 height 256
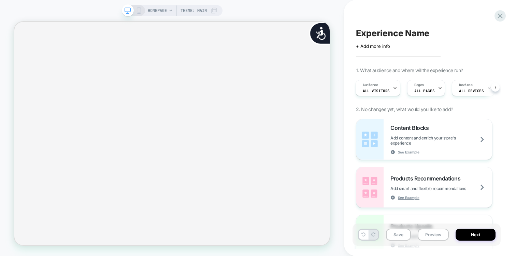
scroll to position [0, 420]
click at [138, 11] on icon at bounding box center [139, 11] width 6 height 6
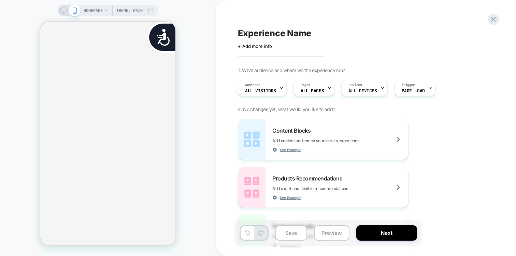
scroll to position [0, 135]
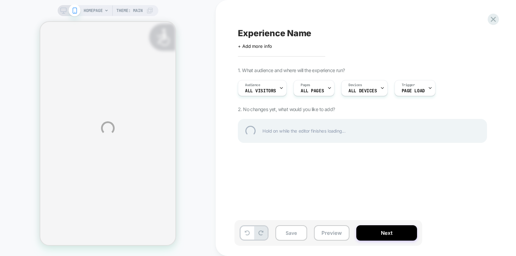
click at [68, 13] on div "HOMEPAGE Theme: MAIN Experience Name Click to edit experience details + Add mor…" at bounding box center [258, 128] width 516 height 256
click at [63, 10] on div "HOMEPAGE Theme: MAIN Experience Name Click to edit experience details + Add mor…" at bounding box center [258, 128] width 516 height 256
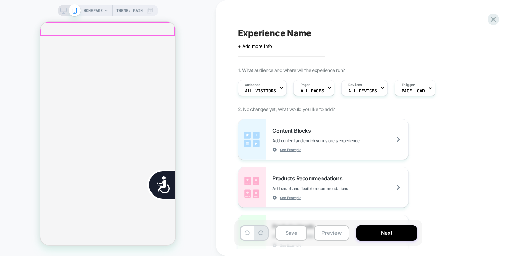
scroll to position [0, 138]
click at [64, 13] on icon at bounding box center [63, 11] width 6 height 6
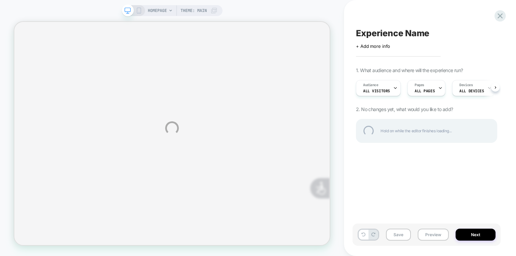
scroll to position [0, 426]
click at [155, 12] on div "HOMEPAGE Theme: MAIN Experience Name Click to edit experience details + Add mor…" at bounding box center [258, 128] width 516 height 256
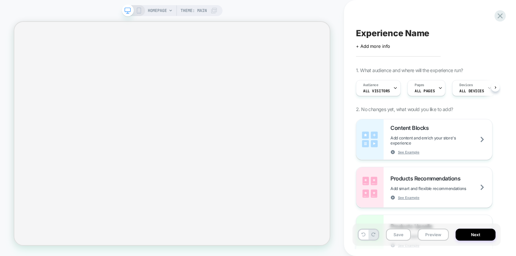
click at [164, 10] on span "HOMEPAGE" at bounding box center [157, 10] width 19 height 11
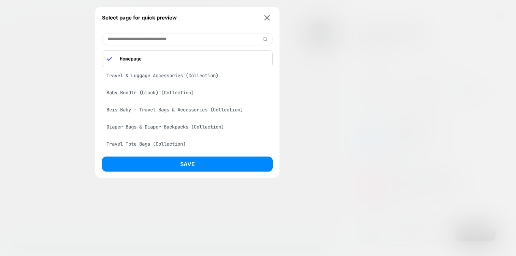
click at [147, 34] on input at bounding box center [187, 39] width 171 height 12
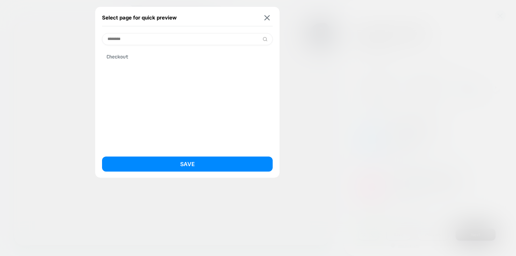
type input "********"
click at [136, 58] on div "Checkout" at bounding box center [187, 56] width 171 height 13
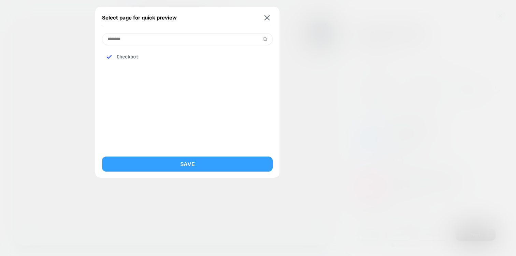
click at [154, 164] on button "Save" at bounding box center [187, 163] width 171 height 15
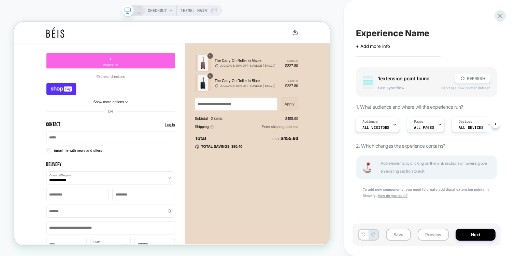
scroll to position [0, 0]
click at [499, 16] on icon at bounding box center [499, 15] width 5 height 5
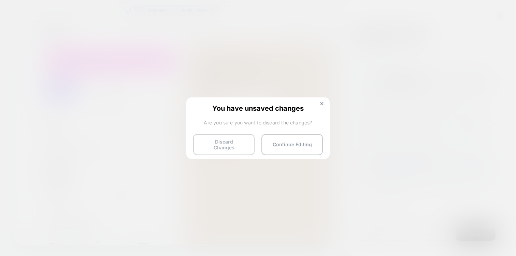
click at [223, 144] on button "Discard Changes" at bounding box center [223, 144] width 61 height 21
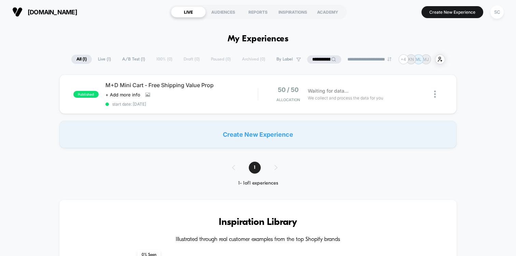
click at [505, 12] on button "SC" at bounding box center [496, 12] width 17 height 14
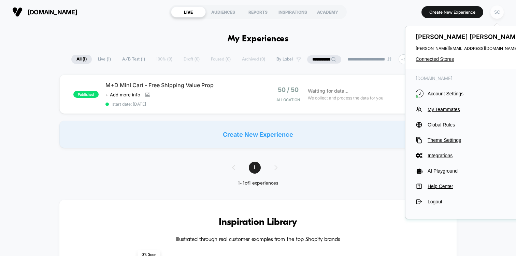
click at [497, 12] on div "SC" at bounding box center [496, 11] width 13 height 13
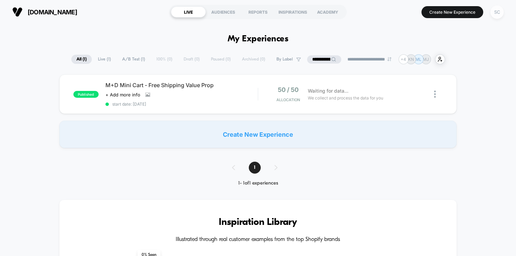
click at [500, 12] on div "SC" at bounding box center [496, 11] width 13 height 13
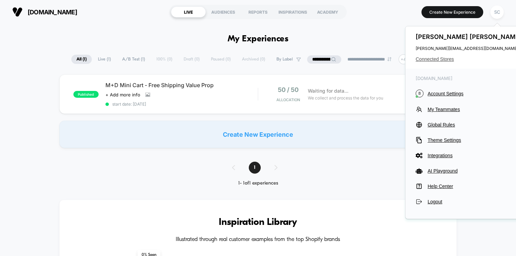
drag, startPoint x: 439, startPoint y: 89, endPoint x: 435, endPoint y: 59, distance: 30.6
click at [435, 59] on div "Suzanne Colman suzanne@visually.io Connected Stores beistravel.com B Account Se…" at bounding box center [469, 122] width 129 height 193
click at [435, 59] on span "Connected Stores" at bounding box center [470, 58] width 108 height 5
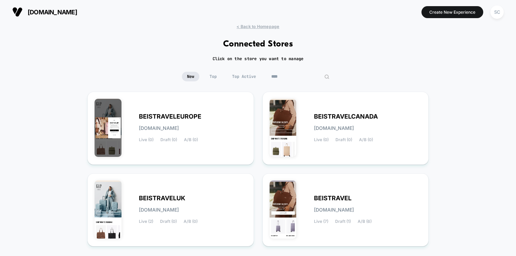
click at [295, 78] on input "****" at bounding box center [300, 77] width 68 height 10
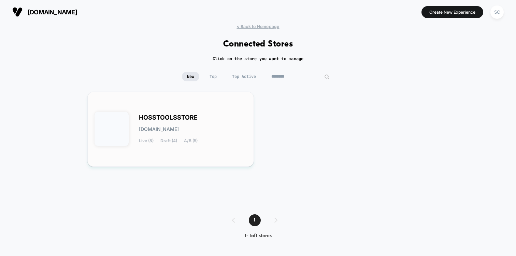
type input "********"
click at [204, 117] on div "HOSSTOOLSSTORE hosstoolsstore.myshopify.com Live (8) Draft (4) A/B (5)" at bounding box center [193, 129] width 108 height 28
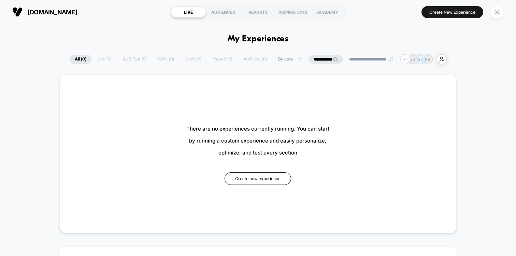
click at [310, 59] on input "**********" at bounding box center [326, 59] width 34 height 8
click at [310, 59] on input "**********" at bounding box center [326, 59] width 68 height 8
type input "**********"
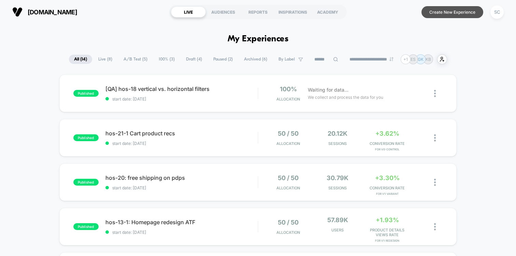
click at [434, 10] on button "Create New Experience" at bounding box center [452, 12] width 62 height 12
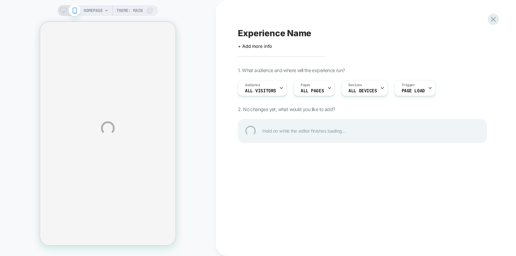
click at [90, 8] on div "HOMEPAGE Theme: MAIN Experience Name Click to edit experience details + Add mor…" at bounding box center [258, 128] width 516 height 256
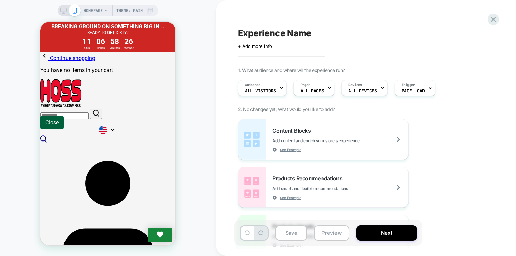
click at [100, 10] on span "HOMEPAGE" at bounding box center [93, 10] width 19 height 11
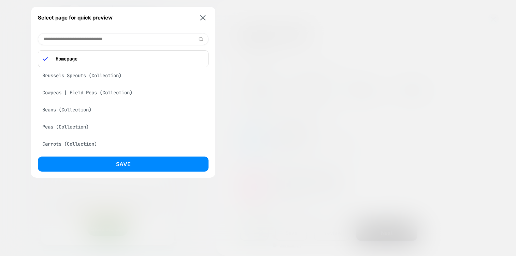
click at [100, 36] on input at bounding box center [123, 39] width 171 height 12
click at [71, 76] on div "Brussels Sprouts (Collection)" at bounding box center [123, 75] width 171 height 13
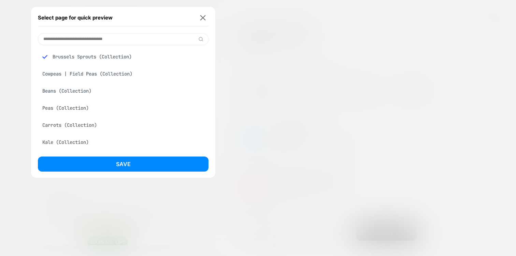
click at [68, 143] on div "Kale (Collection)" at bounding box center [123, 141] width 171 height 13
click at [68, 153] on div "Select page for quick preview Brussels Sprouts (Collection) Cowpeas | Field Pea…" at bounding box center [123, 92] width 184 height 171
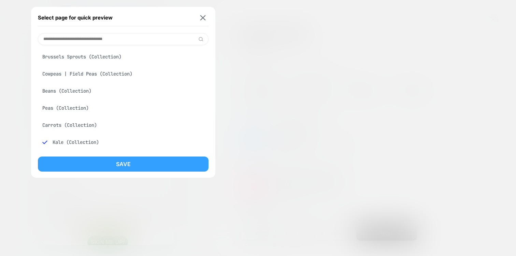
click at [67, 162] on button "Save" at bounding box center [123, 163] width 171 height 15
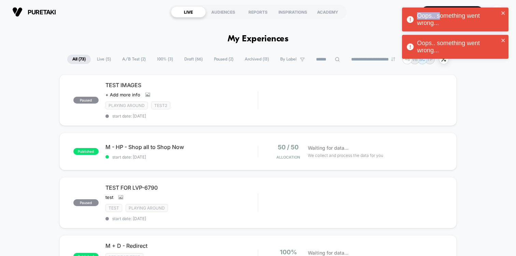
click at [494, 14] on div "Oops.. something went wrong..." at bounding box center [458, 19] width 82 height 14
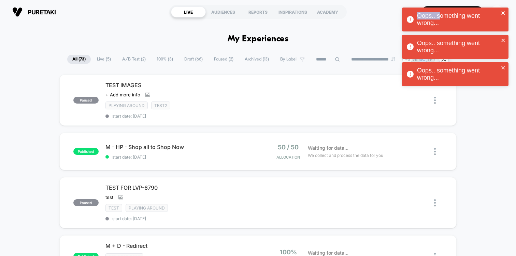
click at [501, 14] on icon "close" at bounding box center [502, 12] width 3 height 3
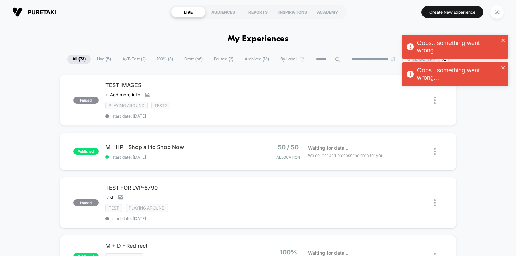
click at [501, 14] on div "Oops.. something went wrong... Oops.. something went wrong... Oops.. something …" at bounding box center [455, 48] width 109 height 85
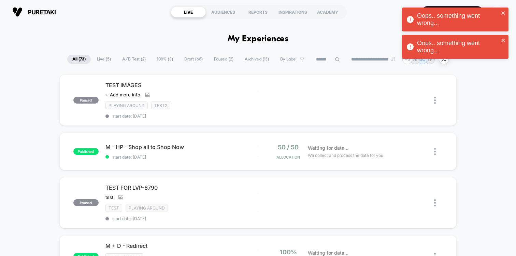
click at [492, 33] on div "Oops.. something went wrong... Oops.. something went wrong... Oops.. something …" at bounding box center [455, 34] width 109 height 57
click at [499, 20] on div "Oops.. something went wrong..." at bounding box center [453, 19] width 96 height 18
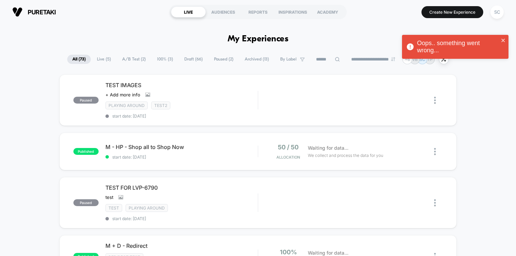
click at [497, 39] on div "Oops.. something went wrong..." at bounding box center [453, 47] width 96 height 18
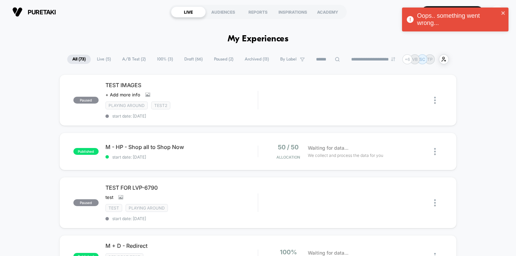
click at [500, 13] on div "Oops.. something went wrong..." at bounding box center [453, 19] width 96 height 18
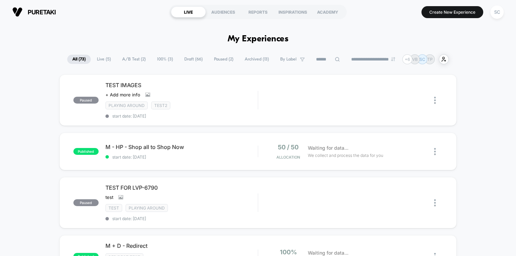
click at [496, 14] on div "Oops.. something went wrong..." at bounding box center [455, 21] width 109 height 30
click at [496, 14] on div "**********" at bounding box center [258, 128] width 516 height 256
click at [496, 14] on div "SC" at bounding box center [496, 11] width 13 height 13
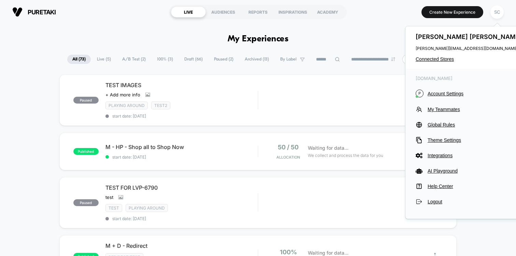
click at [440, 54] on div "[PERSON_NAME] [PERSON_NAME][EMAIL_ADDRESS][DOMAIN_NAME] Connected Stores" at bounding box center [469, 47] width 128 height 42
click at [438, 59] on span "Connected Stores" at bounding box center [470, 58] width 108 height 5
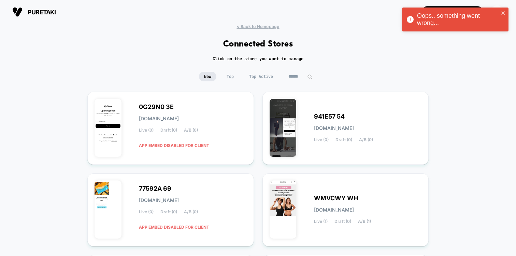
click at [300, 72] on input at bounding box center [300, 77] width 34 height 10
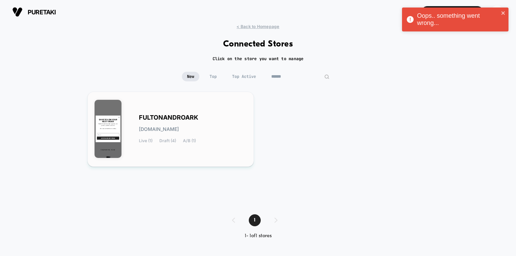
type input "******"
click at [178, 108] on div "FULTONANDROARK fultonandroark.myshopify.com Live (1) Draft (4) A/B (1)" at bounding box center [170, 129] width 152 height 61
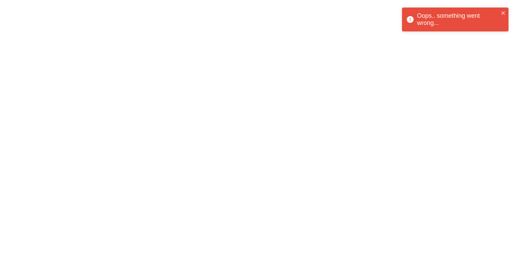
click at [499, 14] on div "Oops.. something went wrong..." at bounding box center [453, 19] width 96 height 18
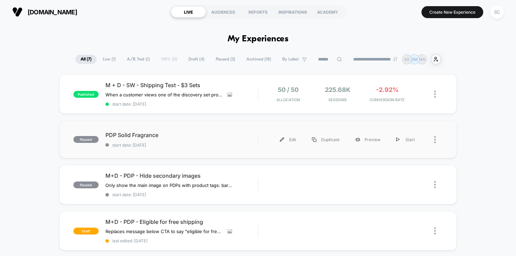
scroll to position [12, 0]
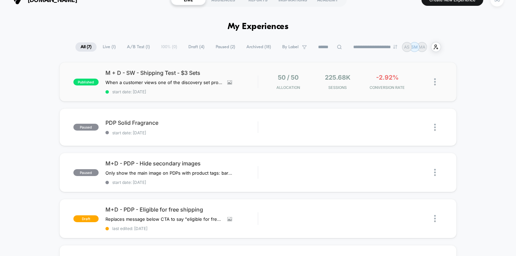
click at [242, 94] on div "published M + D - SW - Shipping Test - $3 Sets When a customer views one of the…" at bounding box center [257, 81] width 397 height 39
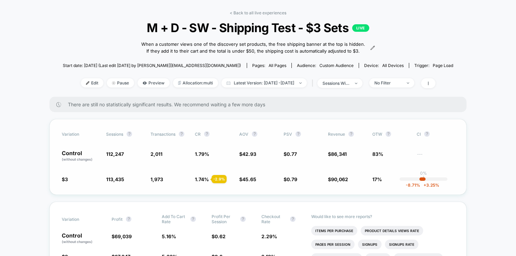
scroll to position [26, 0]
click at [333, 181] on span "90,062" at bounding box center [339, 179] width 17 height 6
drag, startPoint x: 337, startPoint y: 196, endPoint x: 325, endPoint y: 185, distance: 16.9
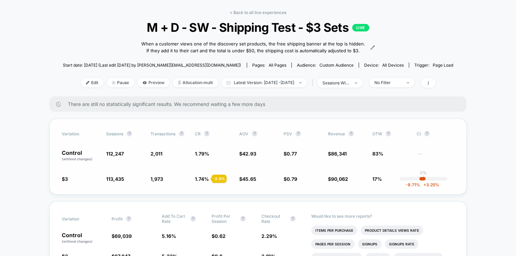
click at [325, 185] on div "Variation Sessions ? Transactions ? CR ? AOV ? PSV ? Revenue ? OTW ? CI ? Contr…" at bounding box center [257, 156] width 417 height 76
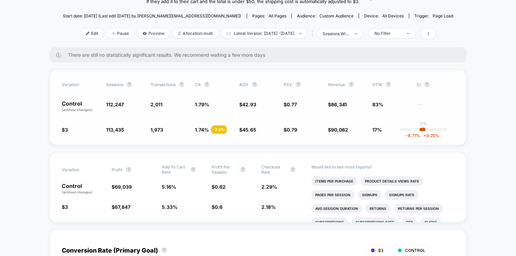
scroll to position [76, 0]
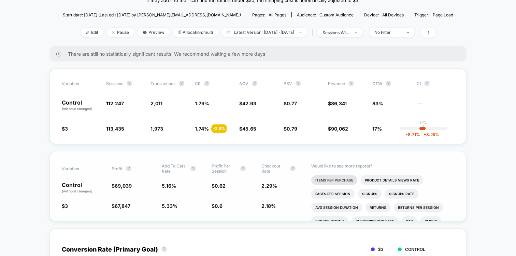
click at [328, 183] on li "Items Per Purchase" at bounding box center [334, 180] width 46 height 10
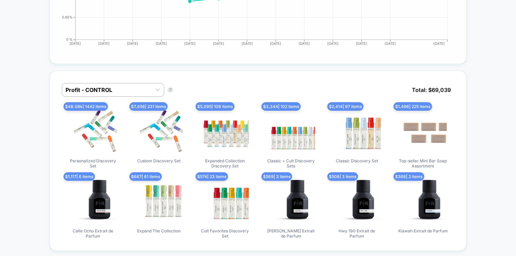
scroll to position [418, 0]
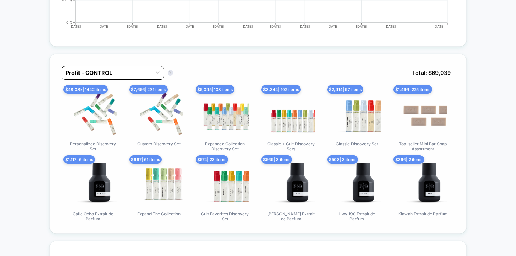
click at [130, 77] on div at bounding box center [106, 73] width 83 height 8
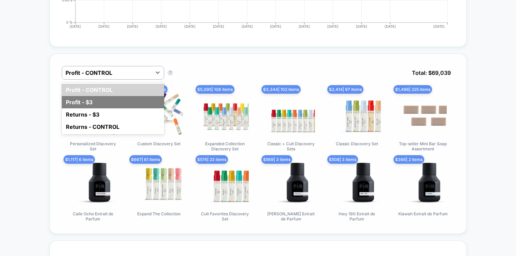
click at [116, 104] on div "Profit - $3" at bounding box center [113, 102] width 102 height 12
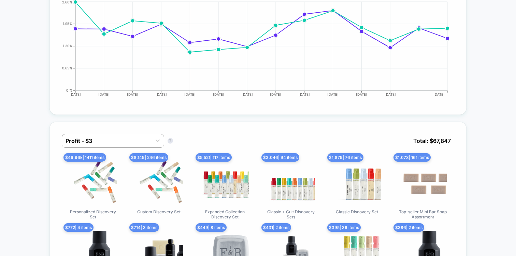
scroll to position [357, 0]
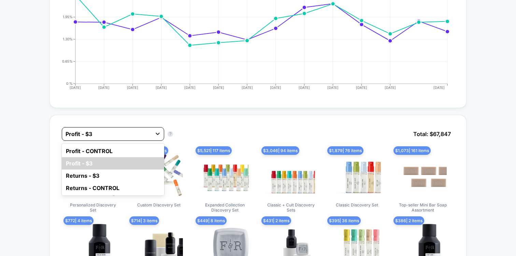
click at [151, 136] on div at bounding box center [157, 133] width 12 height 12
click at [111, 155] on div "Profit - CONTROL" at bounding box center [113, 151] width 102 height 12
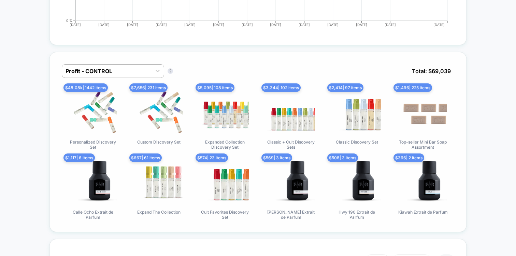
scroll to position [420, 0]
click at [122, 75] on div at bounding box center [106, 71] width 83 height 8
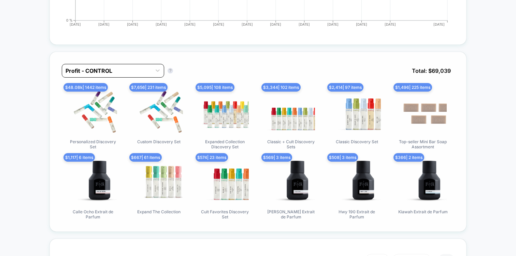
click at [105, 75] on div at bounding box center [106, 71] width 83 height 8
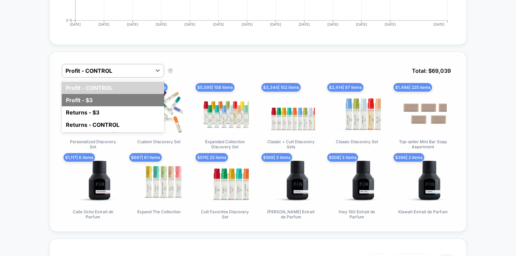
click at [99, 106] on div "Profit - $3" at bounding box center [113, 100] width 102 height 12
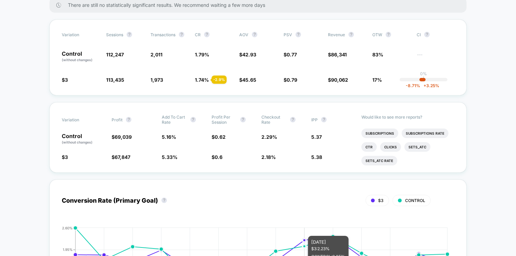
scroll to position [128, 0]
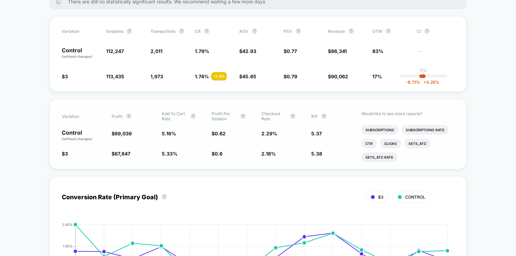
drag, startPoint x: 213, startPoint y: 117, endPoint x: 230, endPoint y: 123, distance: 18.0
click at [230, 121] on span "Profit Per Session" at bounding box center [224, 116] width 25 height 10
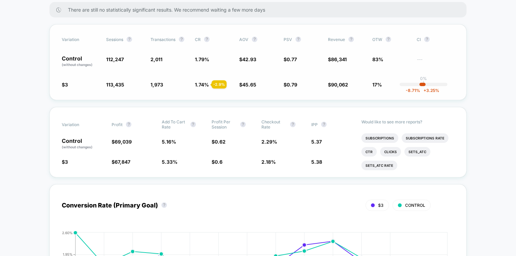
scroll to position [119, 0]
drag, startPoint x: 229, startPoint y: 135, endPoint x: 213, endPoint y: 128, distance: 17.3
click at [213, 128] on span "Profit Per Session" at bounding box center [224, 124] width 25 height 10
drag, startPoint x: 213, startPoint y: 128, endPoint x: 226, endPoint y: 134, distance: 14.7
click at [225, 130] on span "Profit Per Session" at bounding box center [224, 124] width 25 height 10
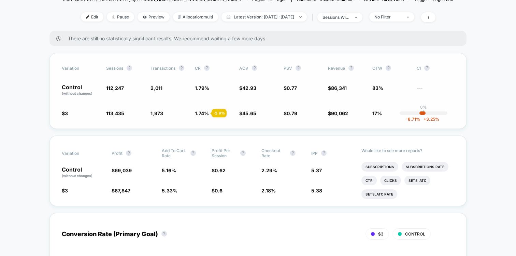
scroll to position [91, 0]
